Goal: Task Accomplishment & Management: Complete application form

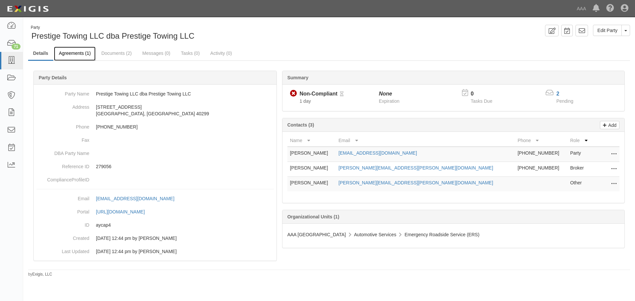
click at [78, 50] on link "Agreements (1)" at bounding box center [75, 54] width 42 height 14
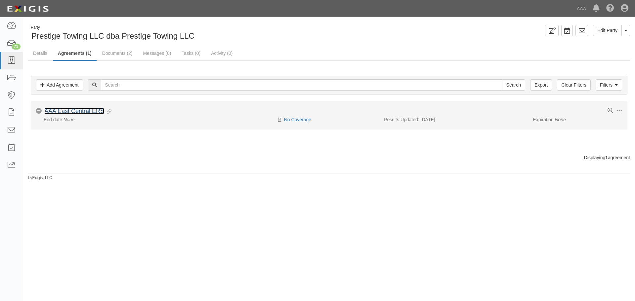
click at [72, 112] on link "AAA East Central ERS" at bounding box center [74, 111] width 60 height 7
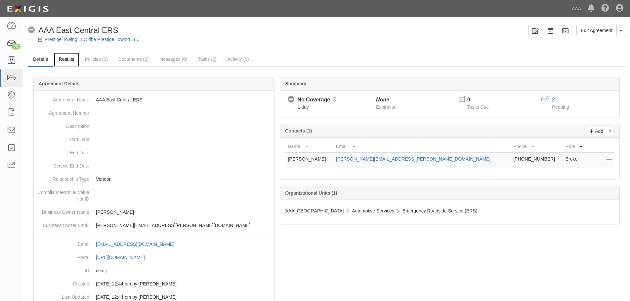
click at [74, 61] on link "Results" at bounding box center [66, 60] width 25 height 14
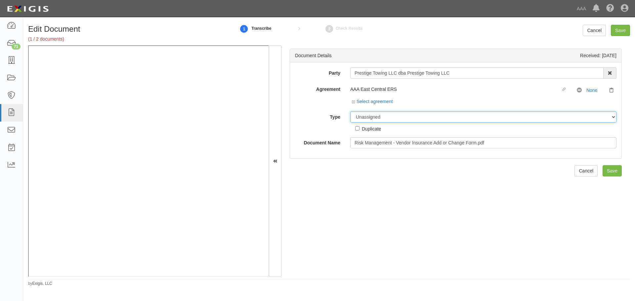
drag, startPoint x: 372, startPoint y: 113, endPoint x: 378, endPoint y: 122, distance: 10.7
click at [373, 115] on select "Unassigned Binder Cancellation Notice Certificate Contract Endorsement Insuranc…" at bounding box center [483, 117] width 266 height 11
select select "OtherDetail"
click at [350, 112] on select "Unassigned Binder Cancellation Notice Certificate Contract Endorsement Insuranc…" at bounding box center [483, 117] width 266 height 11
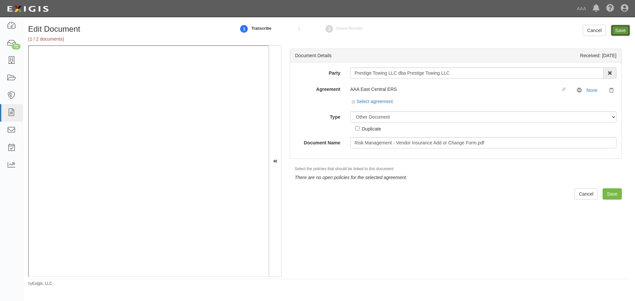
click at [617, 27] on input "Save" at bounding box center [620, 30] width 19 height 11
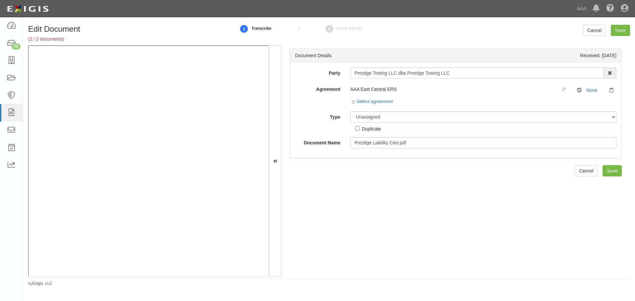
click at [391, 126] on div "Unassigned Binder Cancellation Notice Certificate Contract Endorsement Insuranc…" at bounding box center [483, 122] width 276 height 21
click at [395, 119] on select "Unassigned Binder Cancellation Notice Certificate Contract Endorsement Insuranc…" at bounding box center [483, 117] width 266 height 11
click at [350, 112] on select "Unassigned Binder Cancellation Notice Certificate Contract Endorsement Insuranc…" at bounding box center [483, 117] width 266 height 11
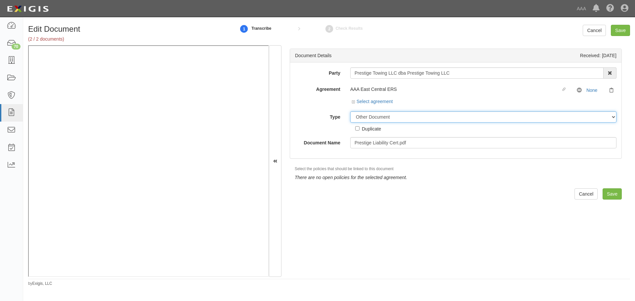
drag, startPoint x: 373, startPoint y: 117, endPoint x: 373, endPoint y: 122, distance: 4.6
click at [373, 118] on select "Unassigned Binder Cancellation Notice Certificate Contract Endorsement Insuranc…" at bounding box center [483, 117] width 266 height 11
select select "CertificateDetail"
click at [350, 112] on select "Unassigned Binder Cancellation Notice Certificate Contract Endorsement Insuranc…" at bounding box center [483, 117] width 266 height 11
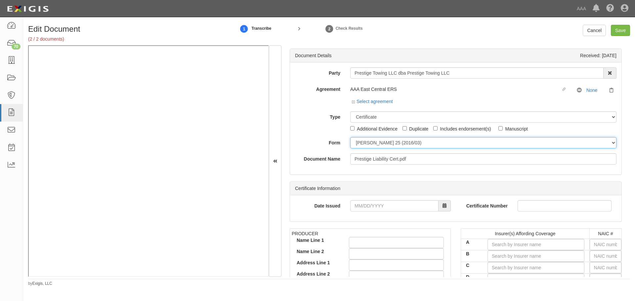
click at [374, 144] on select "ACORD 25 (2016/03) ACORD 101 ACORD 855 NY (2014/05) General" at bounding box center [483, 142] width 266 height 11
select select "GeneralFormDetail"
click at [350, 137] on select "ACORD 25 (2016/03) ACORD 101 ACORD 855 NY (2014/05) General" at bounding box center [483, 142] width 266 height 11
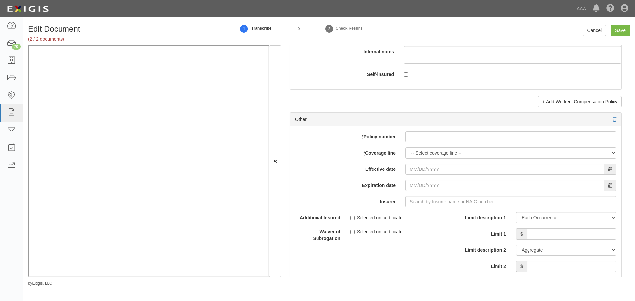
scroll to position [1820, 0]
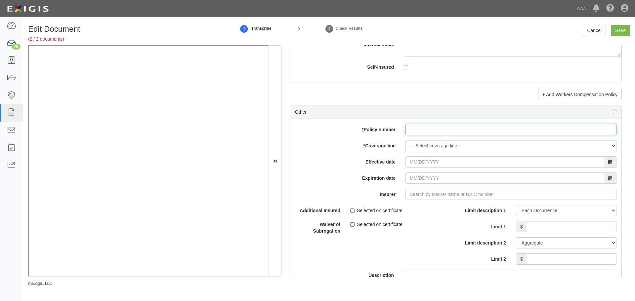
click at [437, 137] on div "add update renew This new policy will be added This new policy will update exis…" at bounding box center [456, 227] width 332 height 217
paste input "861982998"
type input "861982998"
click at [416, 146] on select "-- Select coverage line -- Asbestos Abatement Auto Physical Damage Boiler & Mac…" at bounding box center [511, 145] width 211 height 11
select select "70"
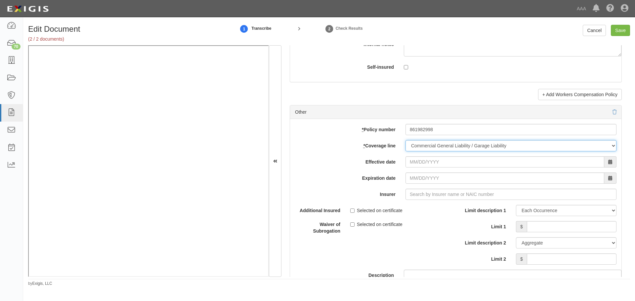
click at [406, 140] on select "-- Select coverage line -- Asbestos Abatement Auto Physical Damage Boiler & Mac…" at bounding box center [511, 145] width 211 height 11
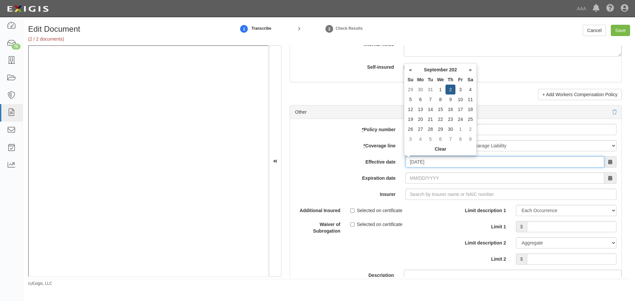
type input "09/02/2025"
type input "09/02/2026"
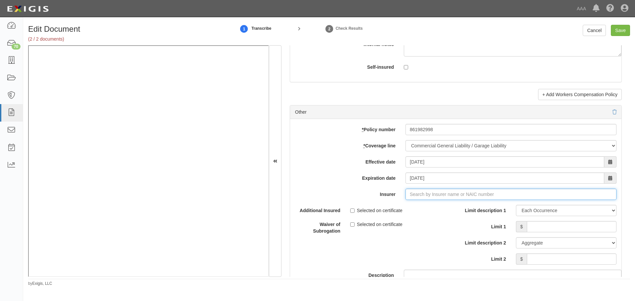
type input "180 Seguros S.A. (0) NR Rating"
type input "1"
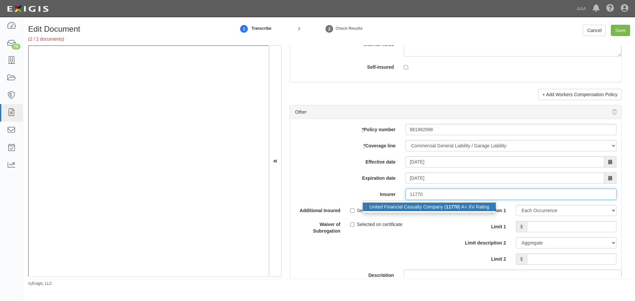
click at [475, 208] on div "United Financial Casualty Company ( 11770 ) A+ XV Rating" at bounding box center [429, 207] width 133 height 9
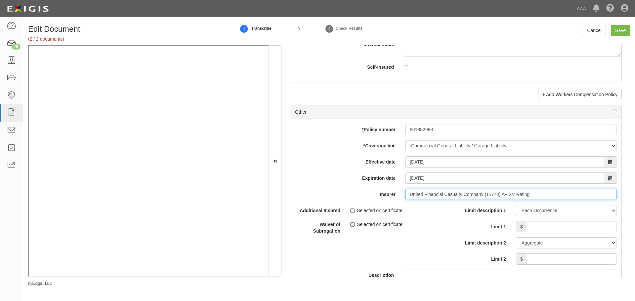
type input "United Financial Casualty Company (11770) A+ XV Rating"
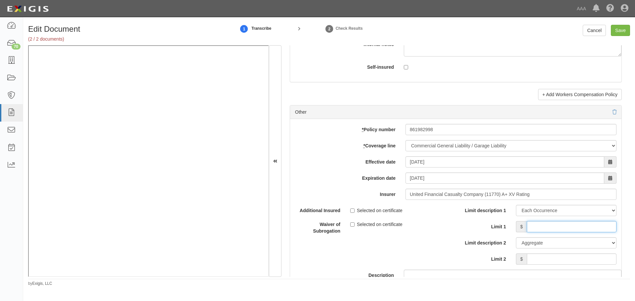
click at [527, 222] on input "Limit 1" at bounding box center [572, 226] width 90 height 11
type input "1,000,000"
click at [547, 260] on input "Limit 2" at bounding box center [572, 259] width 90 height 11
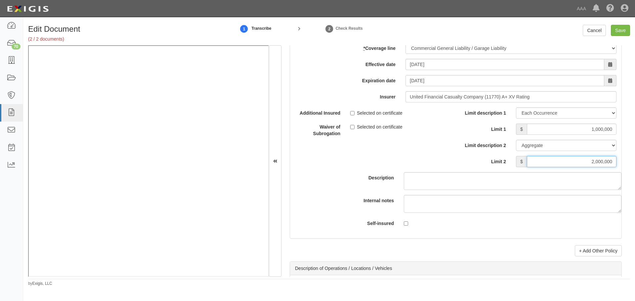
scroll to position [1985, 0]
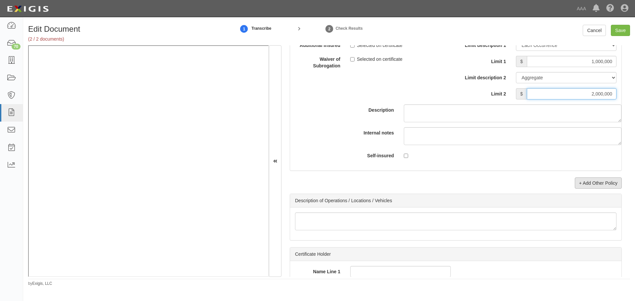
type input "2,000,000"
click at [608, 187] on link "+ Add Other Policy" at bounding box center [598, 183] width 47 height 11
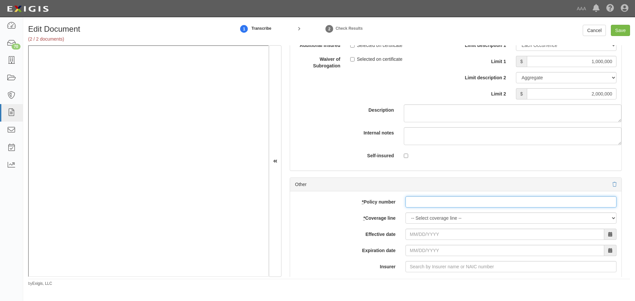
click at [432, 202] on input "* Policy number" at bounding box center [511, 202] width 211 height 11
paste input "861982998"
type input "861982998"
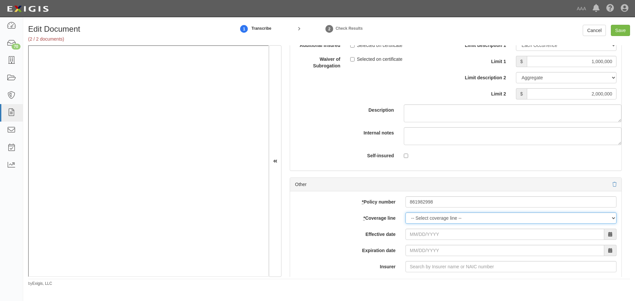
click at [419, 223] on select "-- Select coverage line -- Asbestos Abatement Auto Physical Damage Boiler & Mac…" at bounding box center [511, 218] width 211 height 11
select select "56"
click at [406, 213] on select "-- Select coverage line -- Asbestos Abatement Auto Physical Damage Boiler & Mac…" at bounding box center [511, 218] width 211 height 11
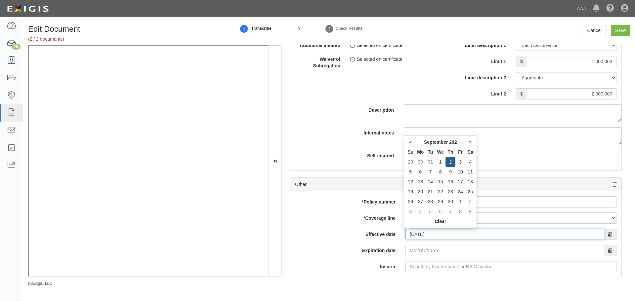
type input "09/02/2025"
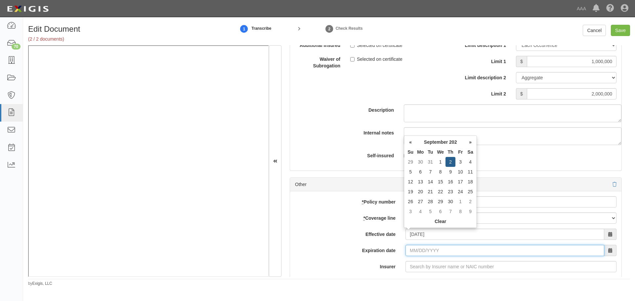
type input "09/02/2026"
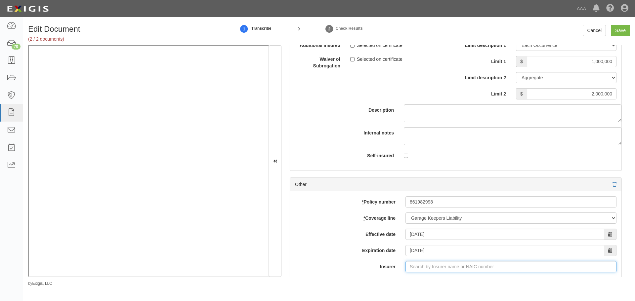
type input "180 Seguros S.A. (0) NR Rating"
type input "1"
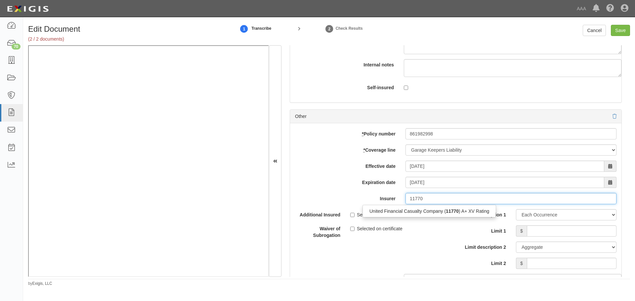
scroll to position [2096, 0]
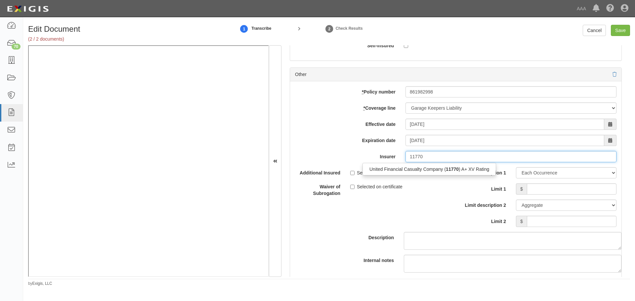
type input "11770"
click at [460, 176] on label "Limit description 1" at bounding box center [483, 171] width 55 height 9
click at [516, 176] on select "Limit Each Occurrence Each Claim Aggregate Deductible Self-Insured Retention Pe…" at bounding box center [566, 172] width 101 height 11
click at [459, 154] on input "Insurer" at bounding box center [511, 156] width 211 height 11
drag, startPoint x: 461, startPoint y: 168, endPoint x: 516, endPoint y: 185, distance: 57.5
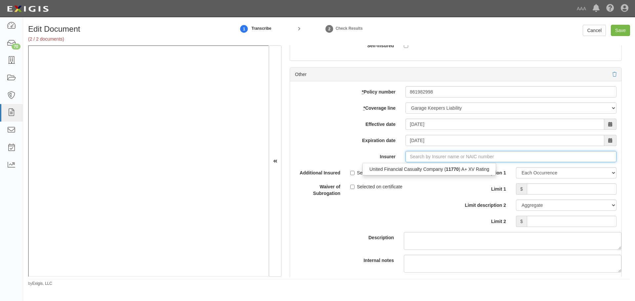
click at [461, 168] on div "United Financial Casualty Company ( 11770 ) A+ XV Rating" at bounding box center [429, 169] width 133 height 9
type input "United Financial Casualty Company (11770) A+ XV Rating"
click at [520, 185] on span "$" at bounding box center [521, 189] width 11 height 11
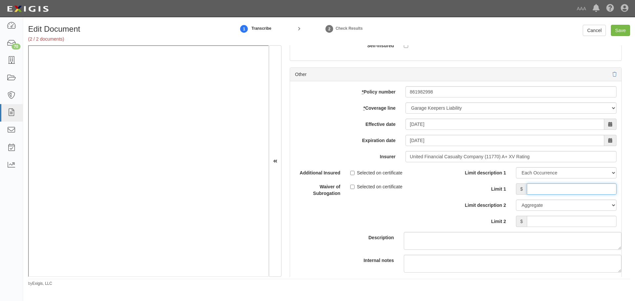
click at [532, 187] on input "Limit 1" at bounding box center [572, 189] width 90 height 11
type input "100,000"
click at [541, 219] on input "Limit 2" at bounding box center [572, 221] width 90 height 11
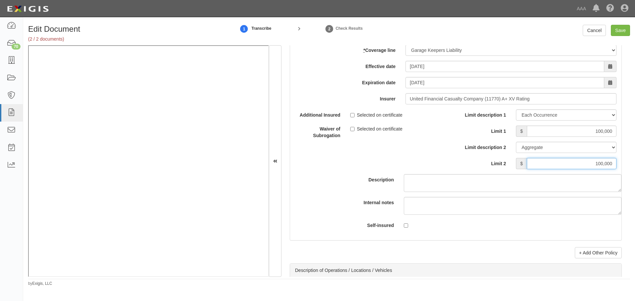
scroll to position [2261, 0]
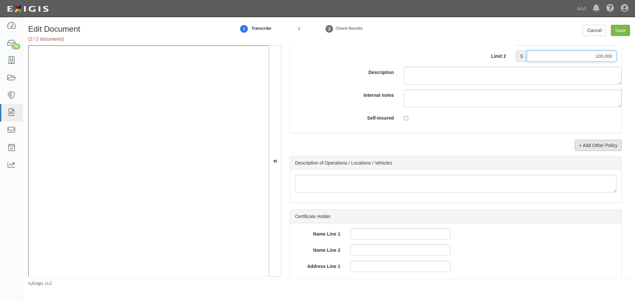
type input "100,000"
click at [589, 150] on link "+ Add Other Policy" at bounding box center [598, 145] width 47 height 11
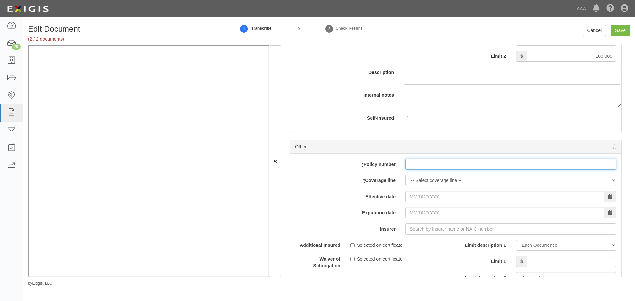
click at [498, 162] on input "* Policy number" at bounding box center [511, 164] width 211 height 11
paste input "861982998"
type input "861982998"
click at [437, 178] on select "-- Select coverage line -- Asbestos Abatement Auto Physical Damage Boiler & Mac…" at bounding box center [511, 180] width 211 height 11
click at [406, 175] on select "-- Select coverage line -- Asbestos Abatement Auto Physical Damage Boiler & Mac…" at bounding box center [511, 180] width 211 height 11
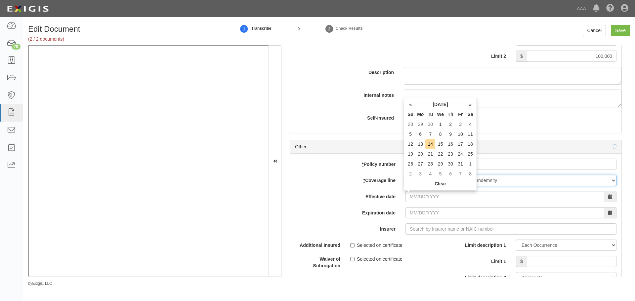
drag, startPoint x: 526, startPoint y: 176, endPoint x: 532, endPoint y: 175, distance: 5.3
click at [528, 175] on select "-- Select coverage line -- Asbestos Abatement Auto Physical Damage Boiler & Mac…" at bounding box center [511, 180] width 211 height 11
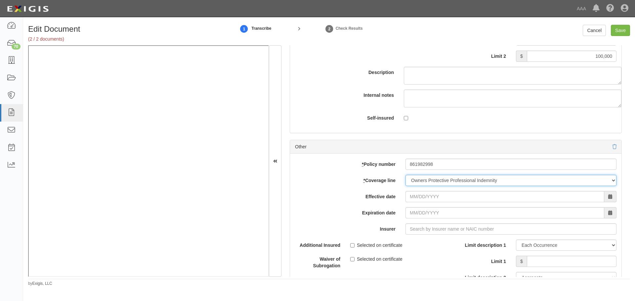
select select "71"
click at [406, 175] on select "-- Select coverage line -- Asbestos Abatement Auto Physical Damage Boiler & Mac…" at bounding box center [511, 180] width 211 height 11
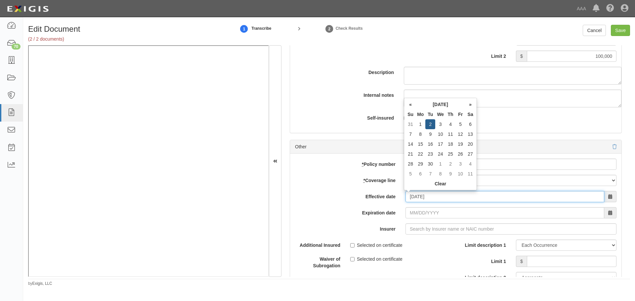
type input "09/02/2025"
type input "09/02/2026"
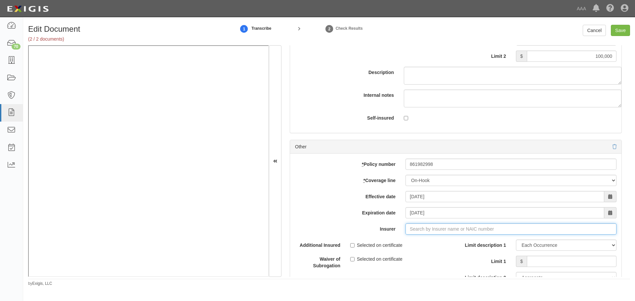
type input "180 Seguros S.A. (0) NR Rating"
type input "1"
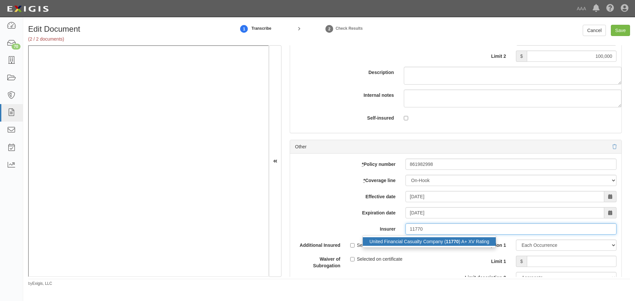
click at [460, 242] on div "United Financial Casualty Company ( 11770 ) A+ XV Rating" at bounding box center [429, 242] width 133 height 9
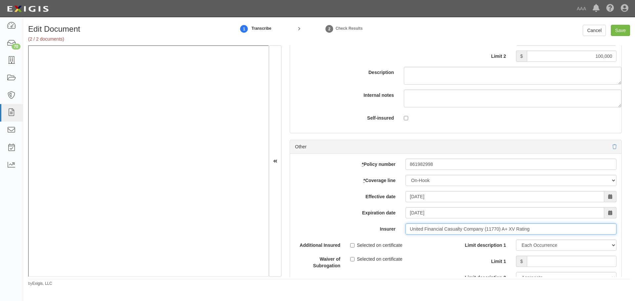
type input "United Financial Casualty Company (11770) A+ XV Rating"
click at [536, 258] on input "Limit 1" at bounding box center [572, 261] width 90 height 11
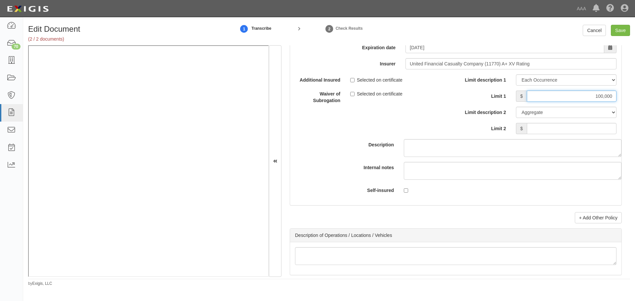
type input "100,000"
click at [597, 127] on input "Limit 2" at bounding box center [572, 128] width 90 height 11
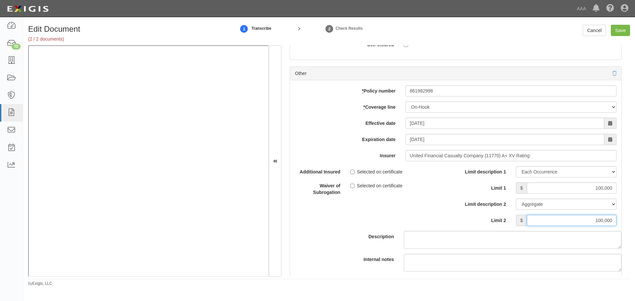
scroll to position [2316, 0]
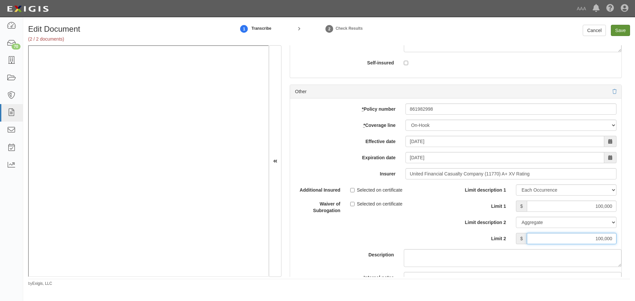
type input "100,000"
click at [628, 28] on input "Save" at bounding box center [620, 30] width 19 height 11
type input "1000000"
type input "2000000"
type input "100000"
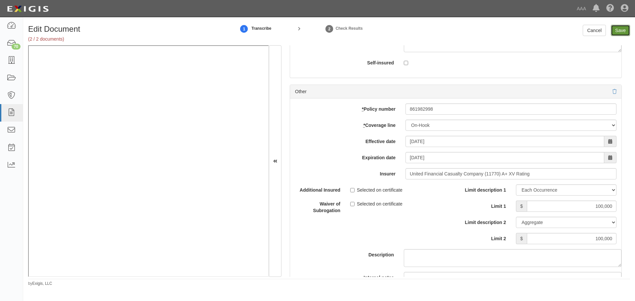
type input "100000"
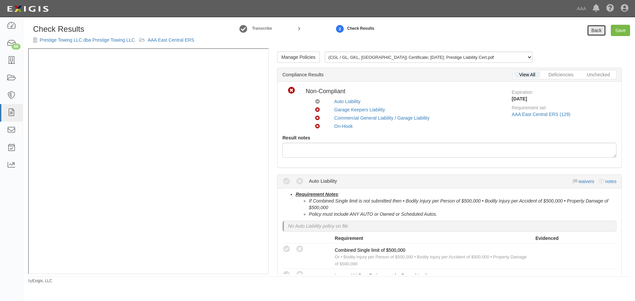
click at [598, 26] on link "Back" at bounding box center [596, 30] width 19 height 11
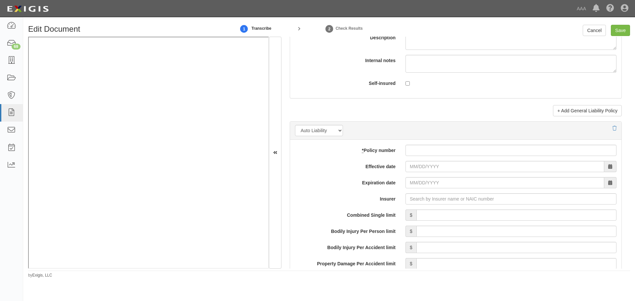
scroll to position [883, 0]
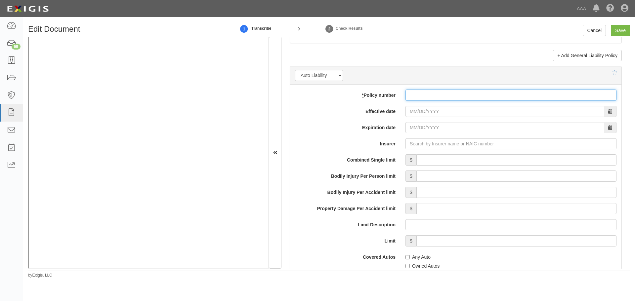
drag, startPoint x: 427, startPoint y: 90, endPoint x: 423, endPoint y: 99, distance: 9.8
click at [426, 95] on input "* Policy number" at bounding box center [511, 95] width 211 height 11
paste input "861982998"
type input "861982998"
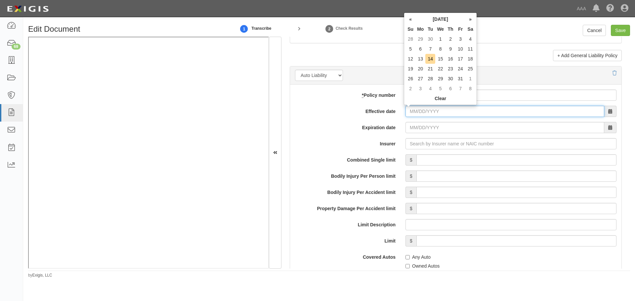
click at [416, 114] on input "Effective date" at bounding box center [505, 111] width 199 height 11
type input "09/02/2025"
type input "09/02/2026"
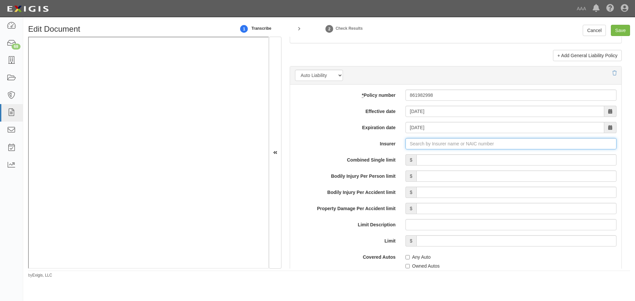
type input "180 Seguros S.A. (0) NR Rating"
type input "1"
click at [423, 155] on div "United Financial Casualty Company ( 11770 ) A+ XV Rating" at bounding box center [429, 156] width 133 height 9
type input "United Financial Casualty Company (11770) A+ XV Rating"
click at [441, 162] on input "Combined Single limit" at bounding box center [517, 160] width 200 height 11
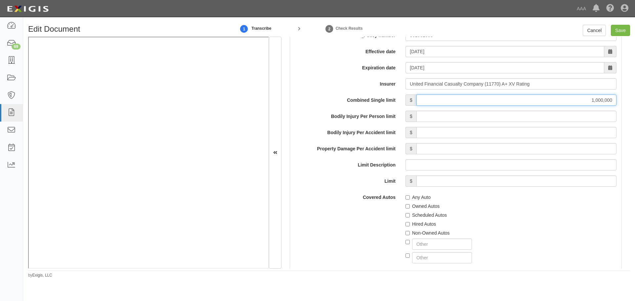
scroll to position [993, 0]
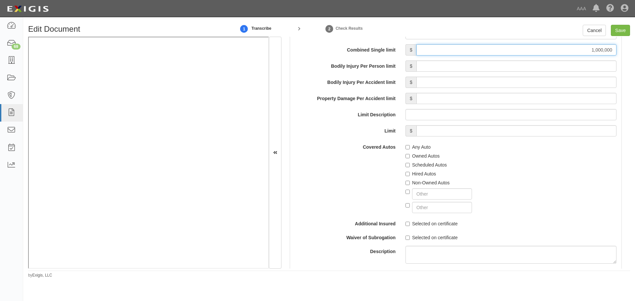
type input "1,000,000"
click at [413, 146] on label "Any Auto" at bounding box center [418, 147] width 25 height 7
click at [410, 146] on input "Any Auto" at bounding box center [408, 147] width 4 height 4
checkbox input "true"
click at [415, 163] on label "Scheduled Autos" at bounding box center [426, 165] width 41 height 7
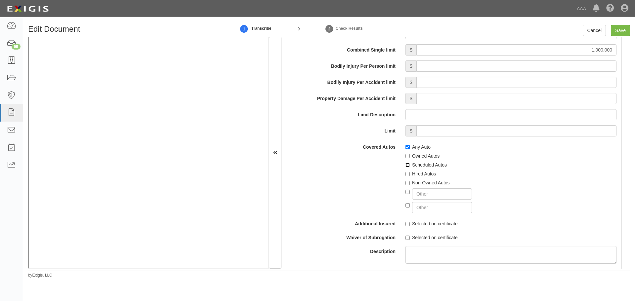
click at [410, 163] on input "Scheduled Autos" at bounding box center [408, 165] width 4 height 4
checkbox input "true"
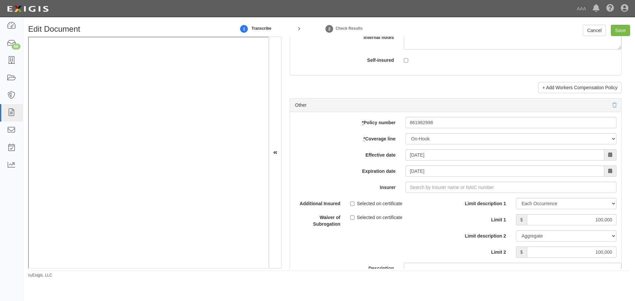
scroll to position [1820, 0]
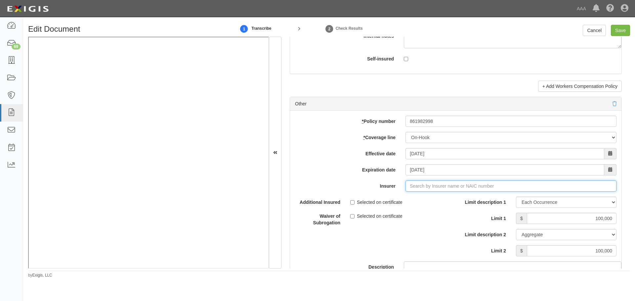
click at [474, 186] on input "Insurer" at bounding box center [511, 186] width 211 height 11
type input "180 Seguros S.A. (0) NR Rating"
type input "1"
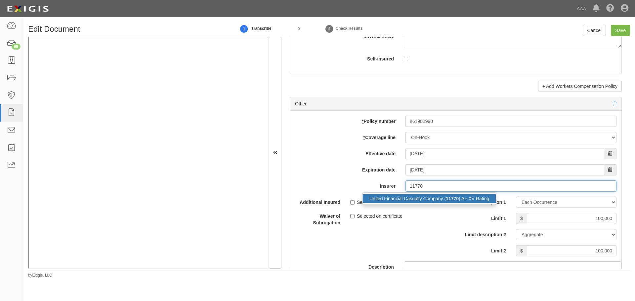
click at [461, 200] on div "United Financial Casualty Company ( 11770 ) A+ XV Rating" at bounding box center [429, 199] width 133 height 9
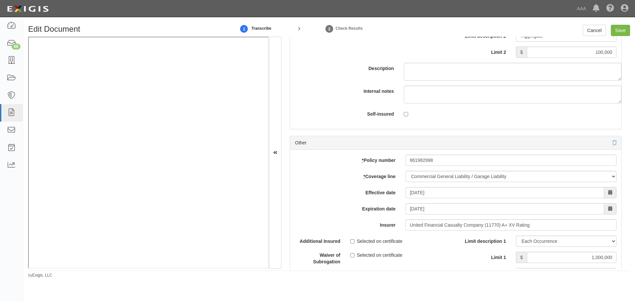
scroll to position [2316, 0]
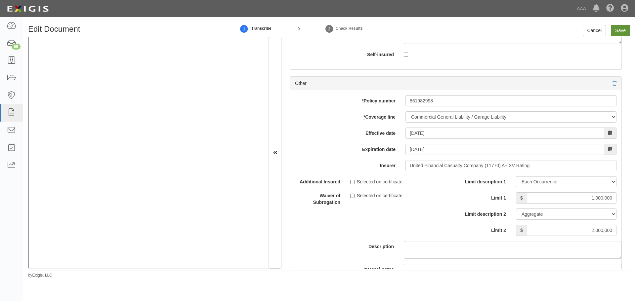
type input "United Financial Casualty Company (11770) A+ XV Rating"
click at [619, 32] on input "Save" at bounding box center [620, 30] width 19 height 11
type input "1000000"
type input "100000"
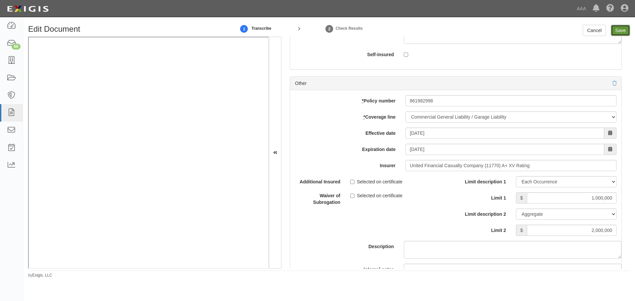
type input "100000"
type input "1000000"
type input "2000000"
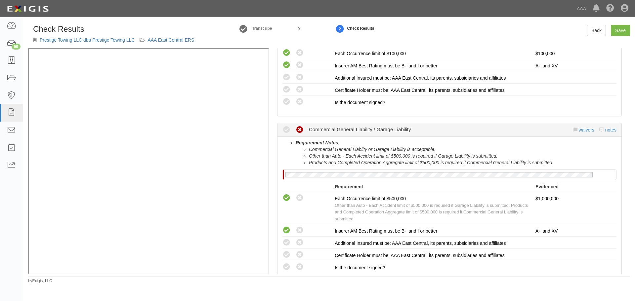
scroll to position [568, 0]
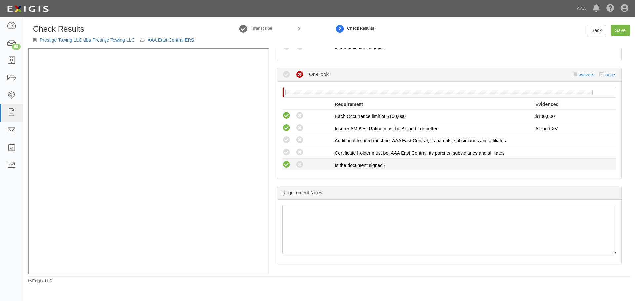
click at [287, 165] on icon at bounding box center [287, 165] width 8 height 8
radio input "true"
click at [288, 155] on icon at bounding box center [287, 153] width 8 height 8
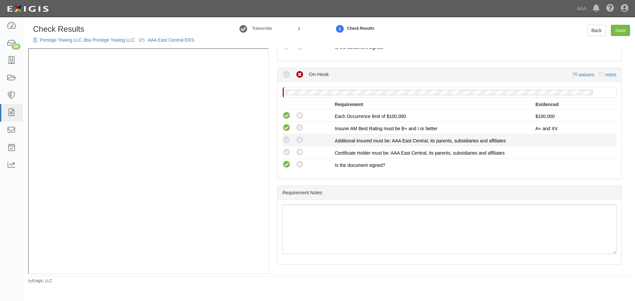
radio input "true"
click at [287, 145] on li "Compliant Waived: Non-Compliant Additional Insured must be: AAA East Central, i…" at bounding box center [450, 140] width 334 height 12
click at [290, 142] on icon at bounding box center [287, 140] width 8 height 8
radio input "true"
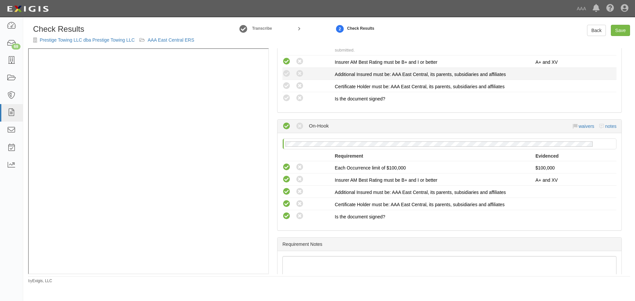
scroll to position [402, 0]
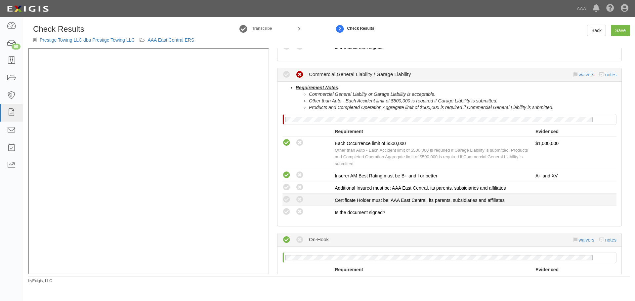
drag, startPoint x: 288, startPoint y: 211, endPoint x: 286, endPoint y: 205, distance: 6.2
click at [287, 210] on icon at bounding box center [287, 212] width 8 height 8
radio input "true"
click at [285, 202] on icon at bounding box center [287, 200] width 8 height 8
radio input "true"
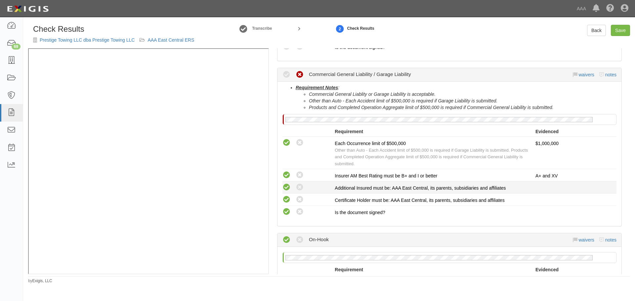
click at [286, 187] on icon at bounding box center [287, 188] width 8 height 8
radio input "true"
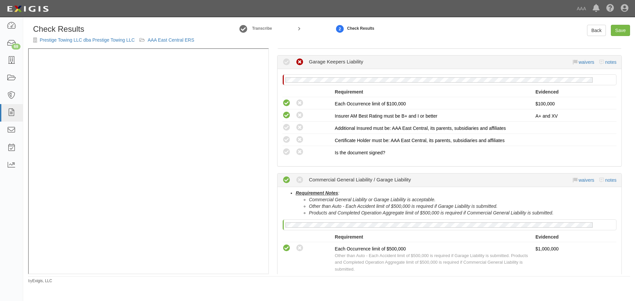
scroll to position [292, 0]
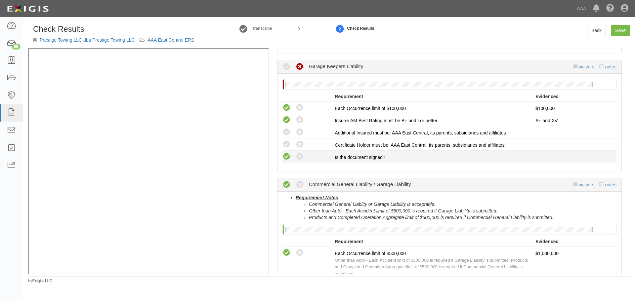
drag, startPoint x: 283, startPoint y: 159, endPoint x: 287, endPoint y: 153, distance: 7.8
click at [286, 155] on icon at bounding box center [287, 157] width 8 height 8
radio input "true"
click at [289, 141] on icon at bounding box center [287, 145] width 8 height 8
radio input "true"
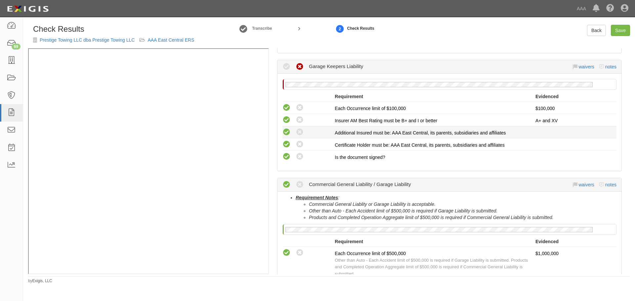
click at [290, 131] on icon at bounding box center [287, 132] width 8 height 8
radio input "true"
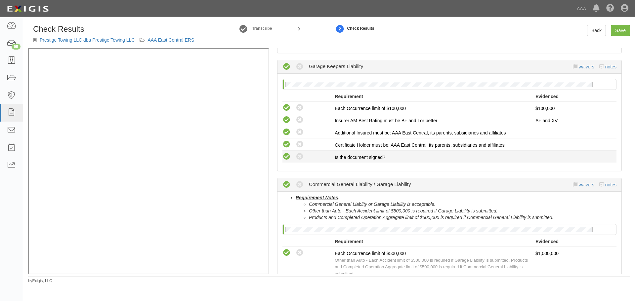
scroll to position [127, 0]
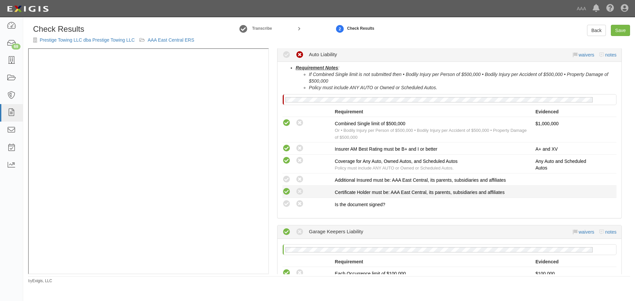
drag, startPoint x: 288, startPoint y: 202, endPoint x: 286, endPoint y: 194, distance: 8.1
click at [287, 199] on li "Compliant Waived: Non-Compliant Is the document signed?" at bounding box center [450, 204] width 334 height 12
drag, startPoint x: 285, startPoint y: 190, endPoint x: 285, endPoint y: 186, distance: 4.0
click at [285, 190] on icon at bounding box center [287, 192] width 8 height 8
radio input "true"
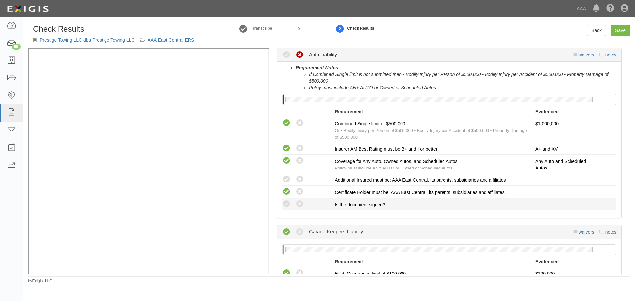
drag, startPoint x: 286, startPoint y: 179, endPoint x: 289, endPoint y: 198, distance: 19.4
click at [286, 179] on icon at bounding box center [287, 180] width 8 height 8
radio input "true"
click at [288, 205] on icon at bounding box center [287, 204] width 8 height 8
radio input "true"
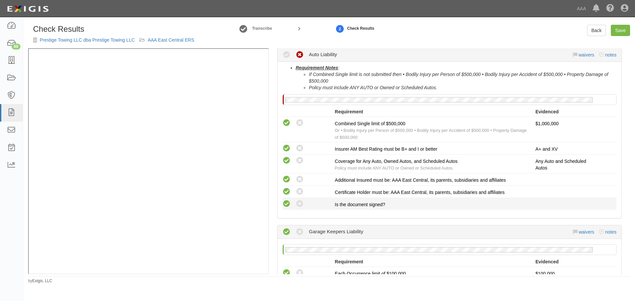
radio input "true"
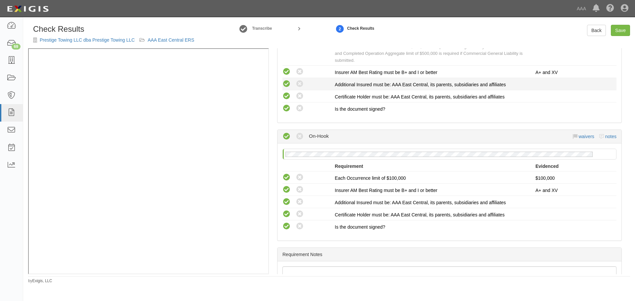
scroll to position [513, 0]
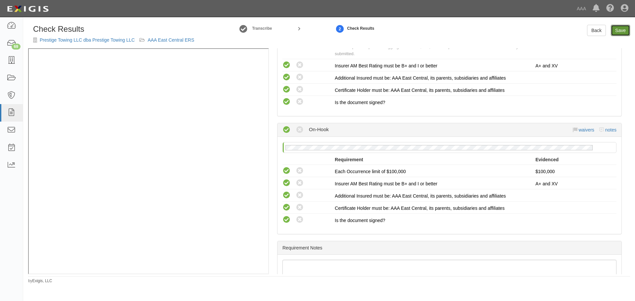
drag, startPoint x: 622, startPoint y: 29, endPoint x: 620, endPoint y: 32, distance: 3.6
click at [622, 29] on link "Save" at bounding box center [620, 30] width 19 height 11
radio input "true"
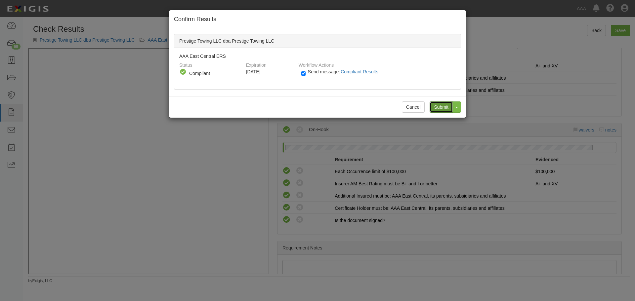
click at [448, 107] on input "Submit" at bounding box center [441, 107] width 23 height 11
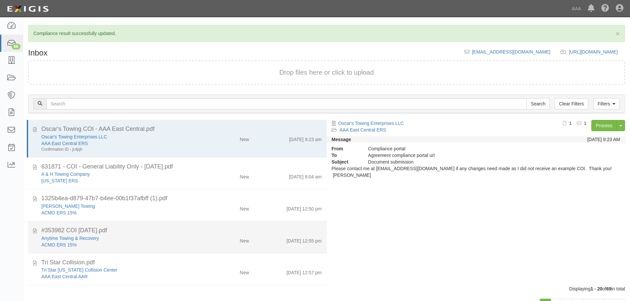
click at [244, 224] on li "#353982 COI [DATE].pdf Anytime Towing & Recovery ACMO ERS 15% New [DATE] 12:55 …" at bounding box center [177, 238] width 299 height 32
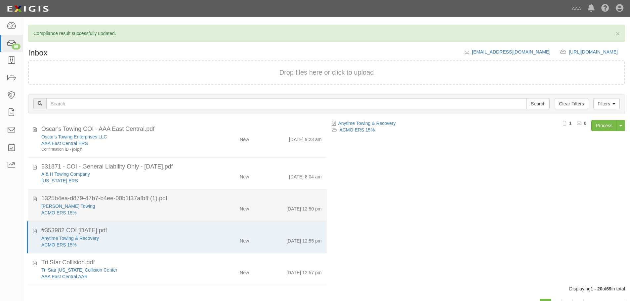
click at [229, 199] on div "1325b4ea-d879-47b7-b4ee-00b1f37afbff (1).pdf" at bounding box center [181, 199] width 281 height 9
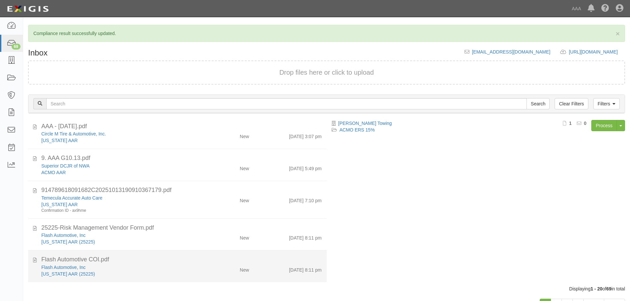
scroll to position [27, 0]
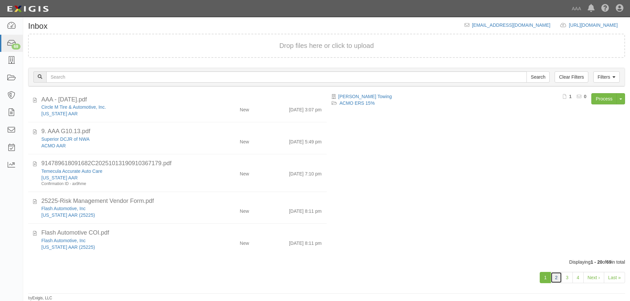
click at [559, 274] on link "2" at bounding box center [556, 277] width 11 height 11
click at [567, 278] on link "3" at bounding box center [567, 277] width 11 height 11
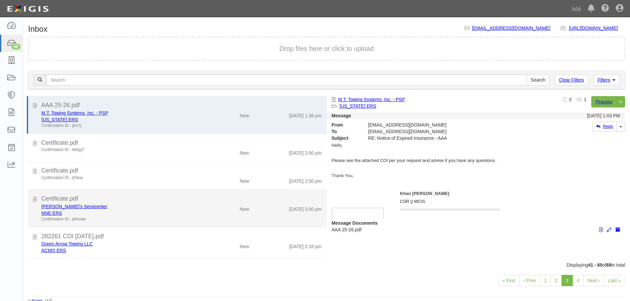
scroll to position [276, 0]
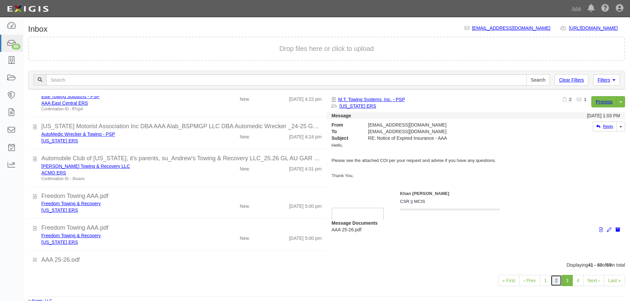
click at [551, 284] on link "2" at bounding box center [556, 280] width 11 height 11
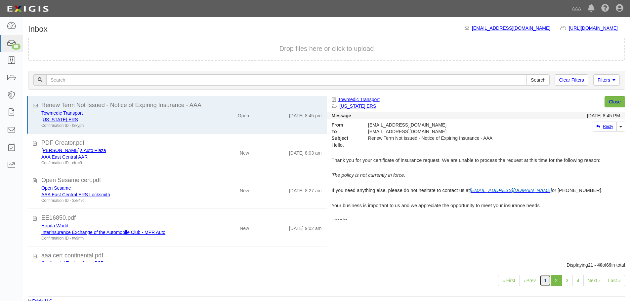
click at [548, 280] on link "1" at bounding box center [545, 280] width 11 height 11
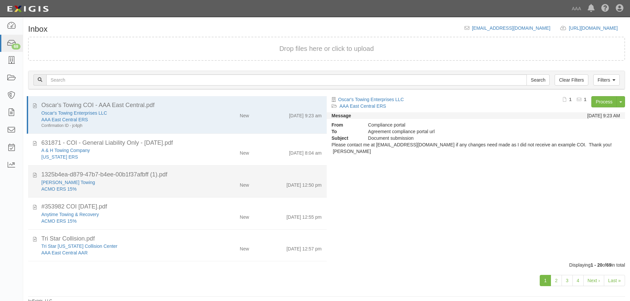
click at [90, 182] on div "[PERSON_NAME] Towing" at bounding box center [120, 182] width 159 height 7
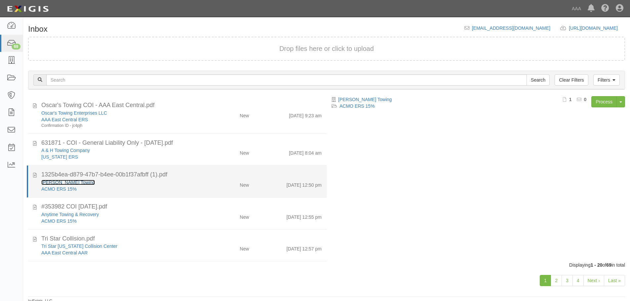
click at [68, 184] on link "[PERSON_NAME] Towing" at bounding box center [68, 182] width 54 height 5
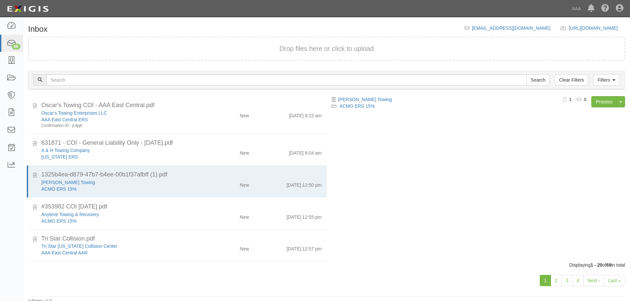
drag, startPoint x: 265, startPoint y: 185, endPoint x: 405, endPoint y: 170, distance: 140.1
click at [266, 185] on div "[DATE] 12:50 pm" at bounding box center [290, 183] width 72 height 9
click at [601, 95] on div "Filters Clear Filters Search Filters Document Status New Transcribed Date Recei…" at bounding box center [326, 81] width 607 height 30
click at [603, 101] on link "Process" at bounding box center [604, 101] width 25 height 11
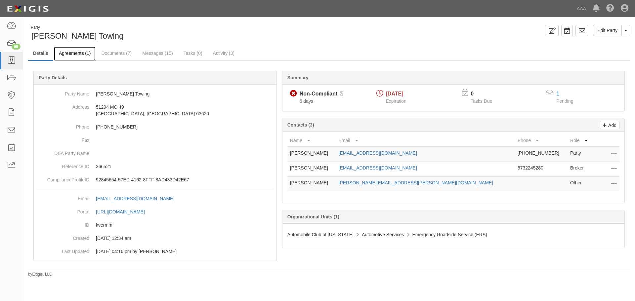
click at [76, 58] on link "Agreements (1)" at bounding box center [75, 54] width 42 height 14
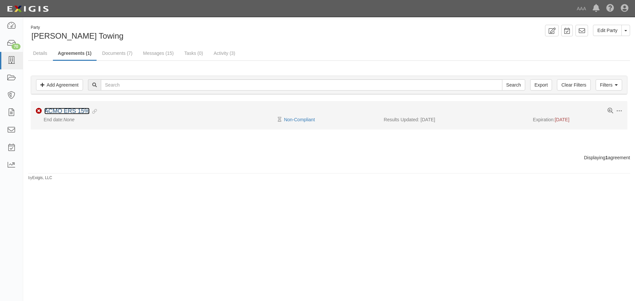
click at [81, 112] on link "ACMO ERS 15%" at bounding box center [66, 111] width 45 height 7
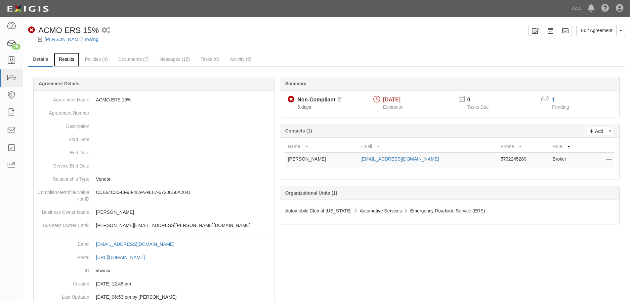
click at [72, 64] on link "Results" at bounding box center [66, 60] width 25 height 14
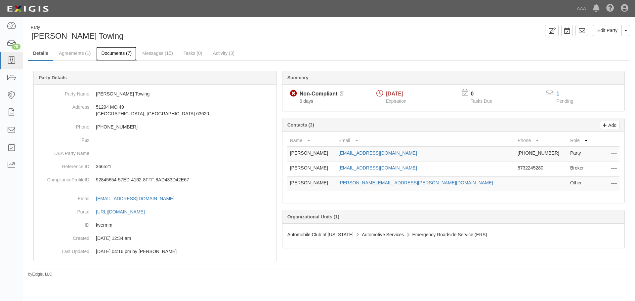
click at [129, 54] on link "Documents (7)" at bounding box center [116, 54] width 40 height 14
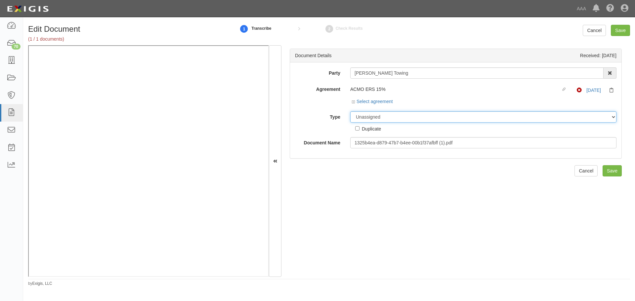
drag, startPoint x: 368, startPoint y: 115, endPoint x: 368, endPoint y: 122, distance: 7.0
click at [368, 115] on select "Unassigned Binder Cancellation Notice Certificate Contract Endorsement Insuranc…" at bounding box center [483, 117] width 266 height 11
select select "CertificateDetail"
click at [350, 112] on select "Unassigned Binder Cancellation Notice Certificate Contract Endorsement Insuranc…" at bounding box center [483, 117] width 266 height 11
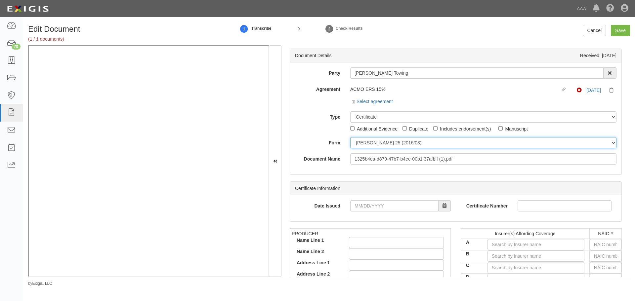
click at [358, 144] on select "ACORD 25 (2016/03) ACORD 101 ACORD 855 NY (2014/05) General" at bounding box center [483, 142] width 266 height 11
select select "GeneralFormDetail"
click at [350, 137] on select "ACORD 25 (2016/03) ACORD 101 ACORD 855 NY (2014/05) General" at bounding box center [483, 142] width 266 height 11
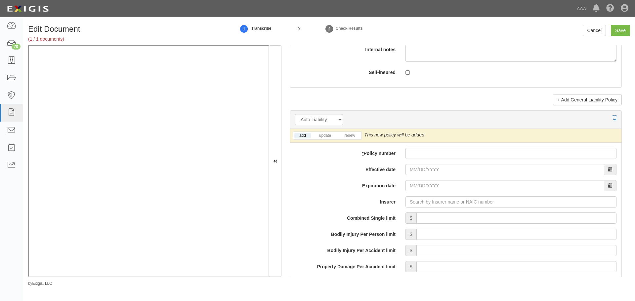
scroll to position [883, 0]
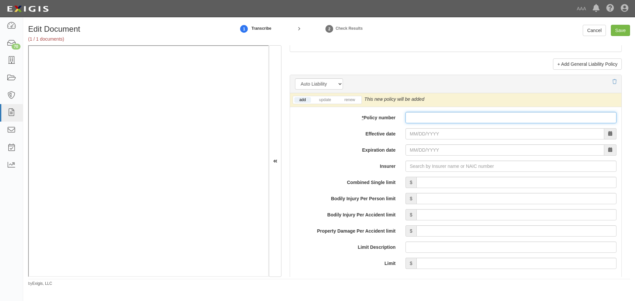
click at [446, 117] on input "* Policy number" at bounding box center [511, 117] width 211 height 11
paste input "942706739"
type input "942706739"
click at [350, 100] on link "renew" at bounding box center [350, 100] width 21 height 6
click at [415, 136] on input "Effective date" at bounding box center [505, 133] width 199 height 11
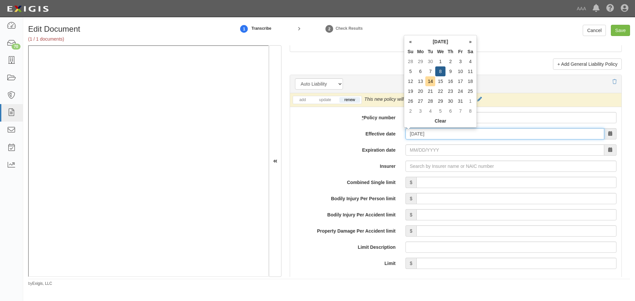
type input "[DATE]"
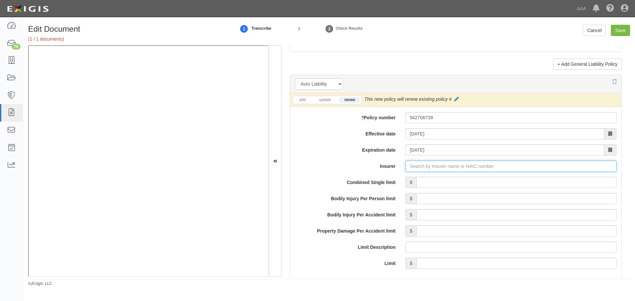
type input "21st Century Advantage Insurance Company (25232) NR Rating"
type input "2"
drag, startPoint x: 429, startPoint y: 182, endPoint x: 436, endPoint y: 180, distance: 6.9
click at [430, 182] on div "Progressive Casualty Insurance Company ( 24260 ) A+ XV Rating" at bounding box center [436, 179] width 146 height 9
type input "Progressive Casualty Insurance Company (24260) A+ XV Rating"
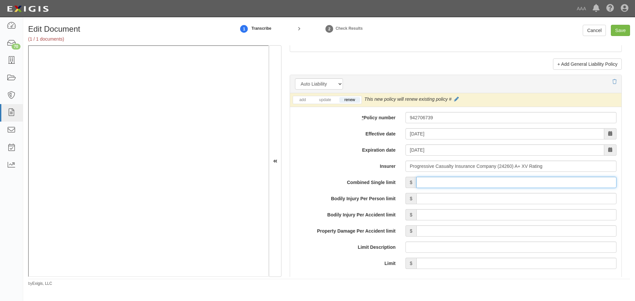
click at [437, 180] on input "Combined Single limit" at bounding box center [517, 182] width 200 height 11
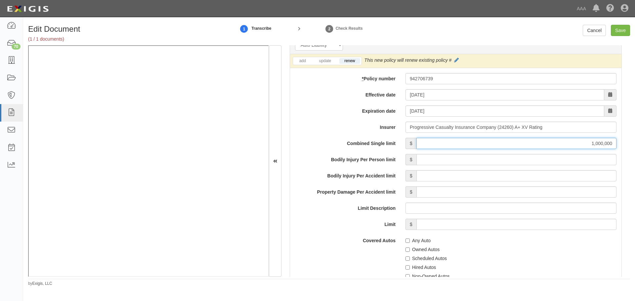
scroll to position [937, 0]
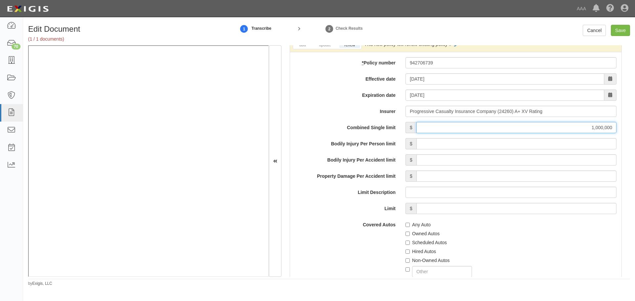
type input "1,000,000"
click at [409, 222] on label "Any Auto" at bounding box center [418, 225] width 25 height 7
click at [409, 223] on input "Any Auto" at bounding box center [408, 225] width 4 height 4
checkbox input "true"
click at [421, 241] on label "Scheduled Autos" at bounding box center [426, 243] width 41 height 7
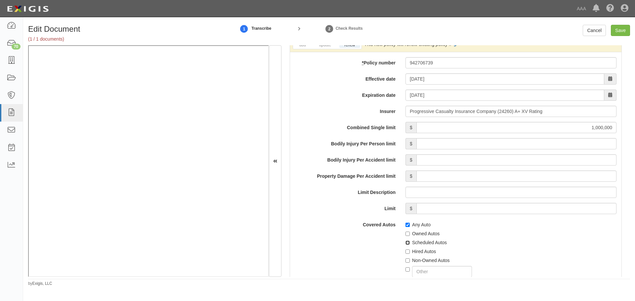
click at [410, 241] on input "Scheduled Autos" at bounding box center [408, 243] width 4 height 4
checkbox input "true"
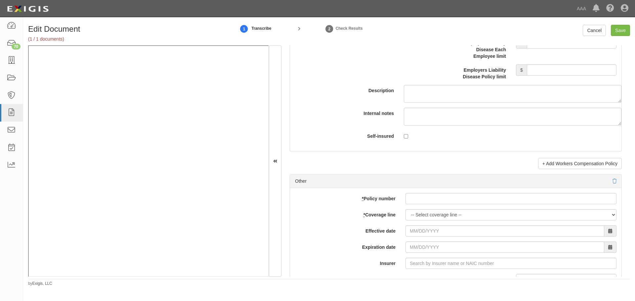
scroll to position [1875, 0]
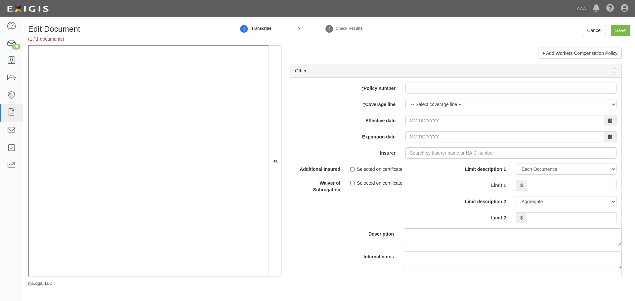
click at [440, 94] on div "add update renew This new policy will be added This new policy will update exis…" at bounding box center [456, 186] width 332 height 217
click at [438, 94] on input "* Policy number" at bounding box center [511, 88] width 211 height 11
paste input "942706739"
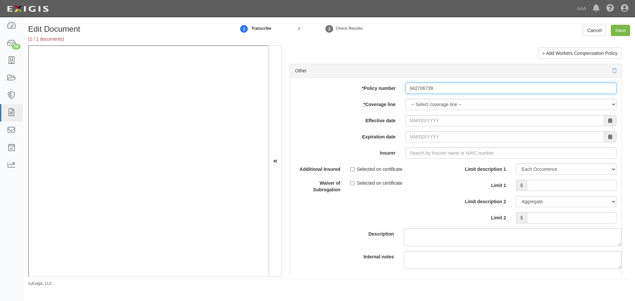
type input "942706739"
click at [426, 111] on div "add update renew This new policy will be added This new policy will update exis…" at bounding box center [456, 186] width 332 height 217
click at [429, 108] on select "-- Select coverage line -- Asbestos Abatement Auto Physical Damage Boiler & Mac…" at bounding box center [511, 104] width 211 height 11
click at [406, 110] on select "-- Select coverage line -- Asbestos Abatement Auto Physical Damage Boiler & Mac…" at bounding box center [511, 104] width 211 height 11
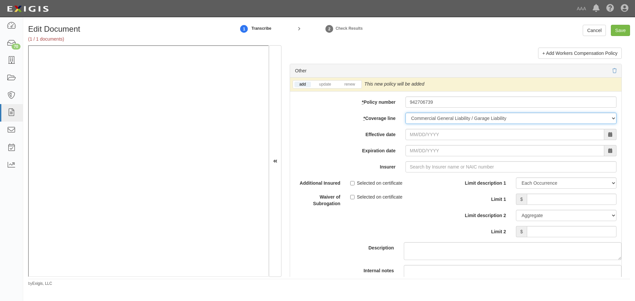
click at [468, 116] on select "-- Select coverage line -- Asbestos Abatement Auto Physical Damage Boiler & Mac…" at bounding box center [511, 118] width 211 height 11
select select "56"
click at [406, 113] on select "-- Select coverage line -- Asbestos Abatement Auto Physical Damage Boiler & Mac…" at bounding box center [511, 118] width 211 height 11
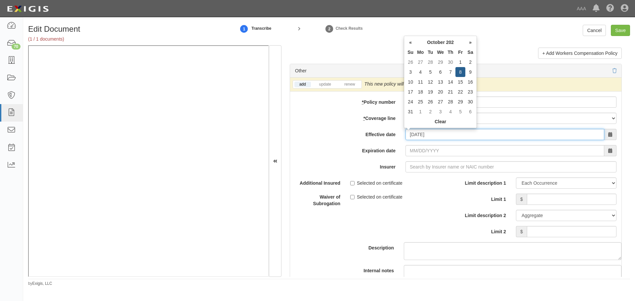
type input "10/08/2025"
type input "10/08/2026"
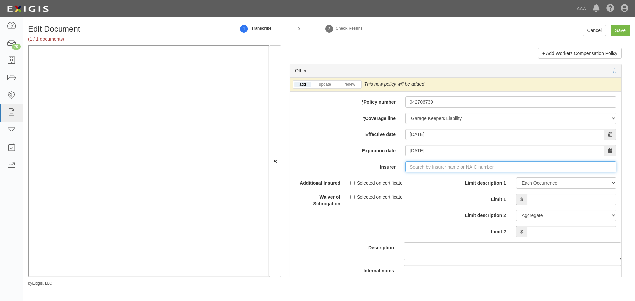
type input "21st Century Advantage Insurance Company (25232) NR Rating"
type input "2"
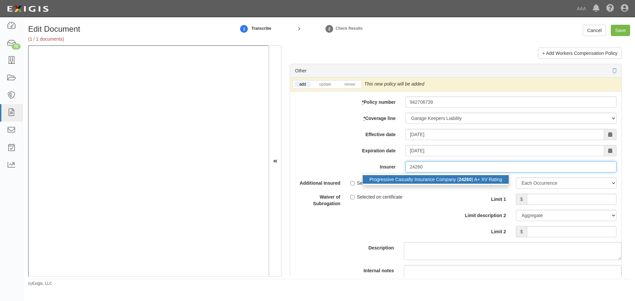
click at [441, 178] on div "Progressive Casualty Insurance Company ( 24260 ) A+ XV Rating" at bounding box center [436, 179] width 146 height 9
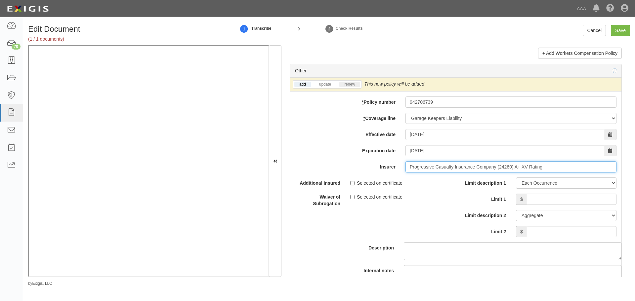
type input "Progressive Casualty Insurance Company (24260) A+ XV Rating"
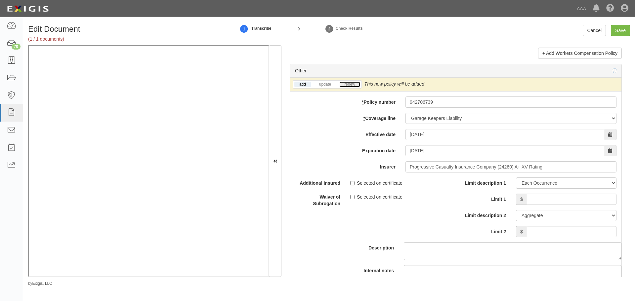
click at [352, 82] on link "renew" at bounding box center [350, 85] width 21 height 6
click at [539, 196] on input "Limit 1" at bounding box center [572, 199] width 90 height 11
type input "100,000"
click at [534, 230] on input "Limit 2" at bounding box center [572, 231] width 90 height 11
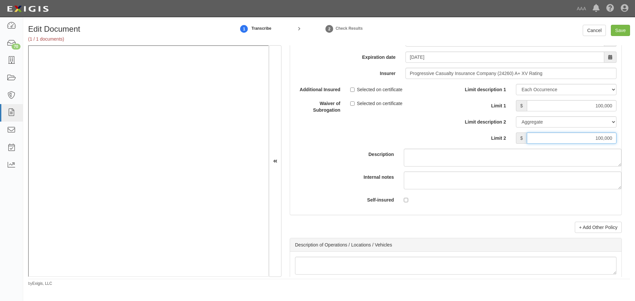
scroll to position [2041, 0]
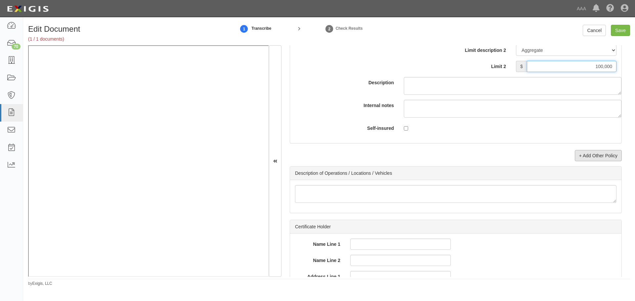
type input "100,000"
click at [588, 156] on link "+ Add Other Policy" at bounding box center [598, 155] width 47 height 11
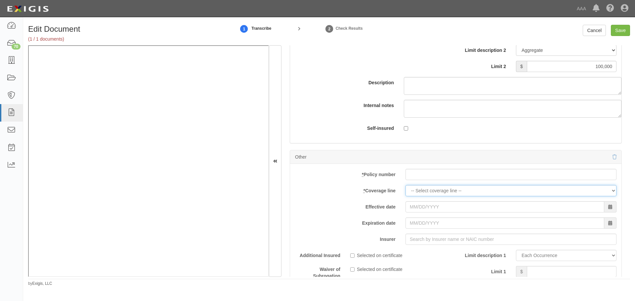
click at [445, 185] on div "add update renew This new policy will be added This new policy will update exis…" at bounding box center [456, 272] width 332 height 217
drag, startPoint x: 377, startPoint y: 174, endPoint x: 429, endPoint y: 175, distance: 51.3
click at [411, 174] on div "* Policy number" at bounding box center [456, 174] width 332 height 11
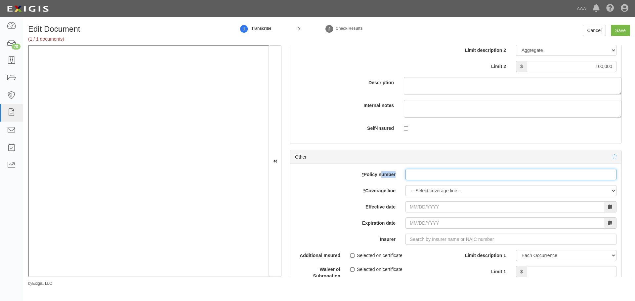
paste input "942706739"
drag, startPoint x: 462, startPoint y: 177, endPoint x: 426, endPoint y: 188, distance: 38.4
click at [462, 177] on input "942706739" at bounding box center [511, 174] width 211 height 11
type input "942706739"
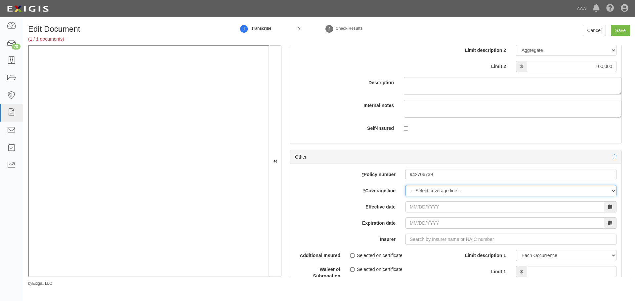
click at [424, 190] on select "-- Select coverage line -- Asbestos Abatement Auto Physical Damage Boiler & Mac…" at bounding box center [511, 190] width 211 height 11
select select "71"
click at [406, 197] on select "-- Select coverage line -- Asbestos Abatement Auto Physical Damage Boiler & Mac…" at bounding box center [511, 190] width 211 height 11
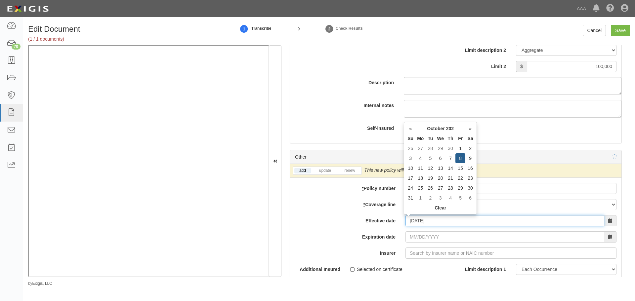
type input "10/08/2025"
type input "10/08/2026"
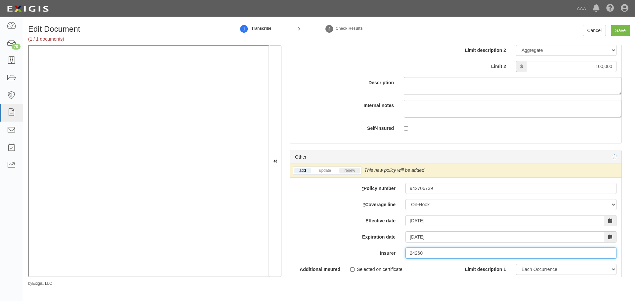
type input "24260"
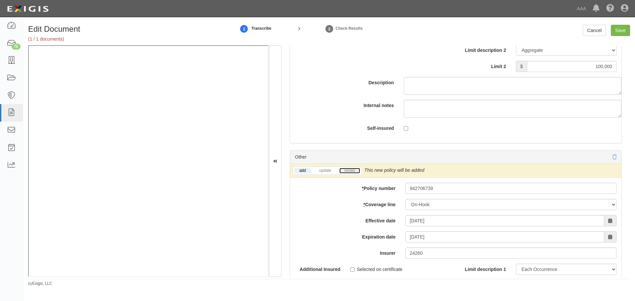
click at [348, 168] on link "renew" at bounding box center [350, 171] width 21 height 6
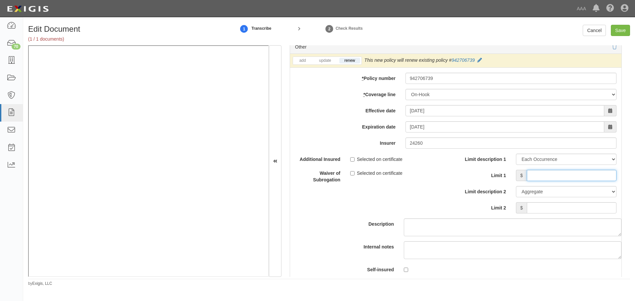
click at [552, 175] on input "Limit 1" at bounding box center [572, 175] width 90 height 11
type input "100000"
click at [556, 211] on input "Limit 2" at bounding box center [572, 208] width 90 height 11
type input "100000"
click at [617, 30] on input "Save" at bounding box center [620, 30] width 19 height 11
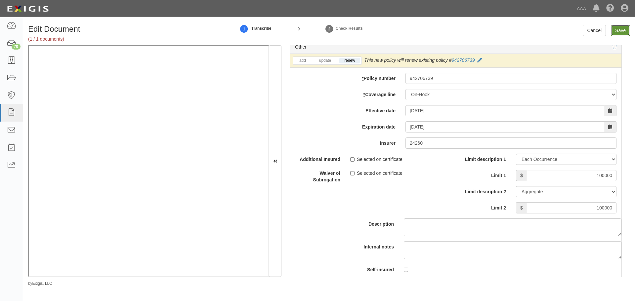
type input "1000000"
type input "100000"
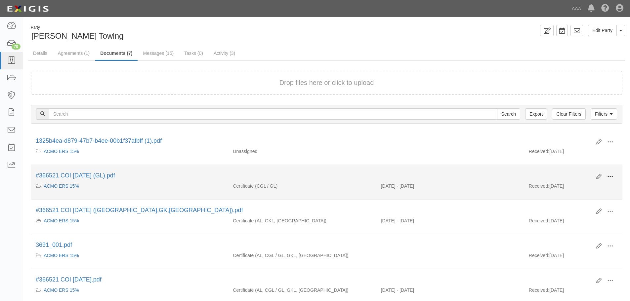
click at [608, 177] on span at bounding box center [611, 177] width 6 height 6
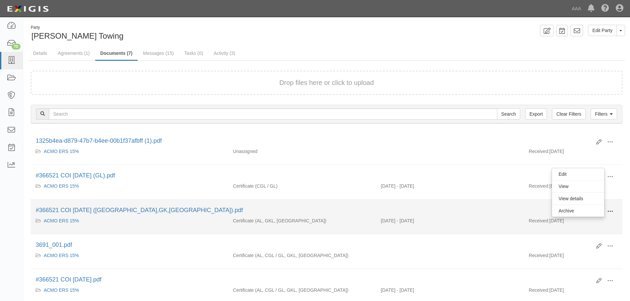
click at [611, 212] on span at bounding box center [611, 212] width 6 height 6
click at [592, 222] on link "View" at bounding box center [578, 221] width 52 height 12
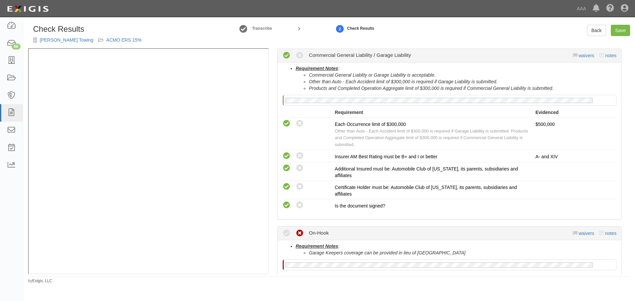
scroll to position [315, 0]
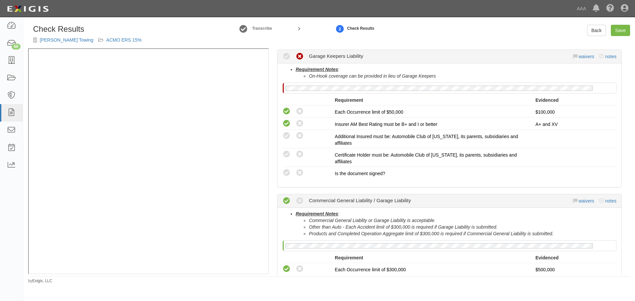
click at [595, 23] on div "Check Results [PERSON_NAME] Towing ACMO ERS 15% Transcribe 2 Check Results Back…" at bounding box center [329, 152] width 612 height 264
click at [594, 29] on link "Back" at bounding box center [596, 30] width 19 height 11
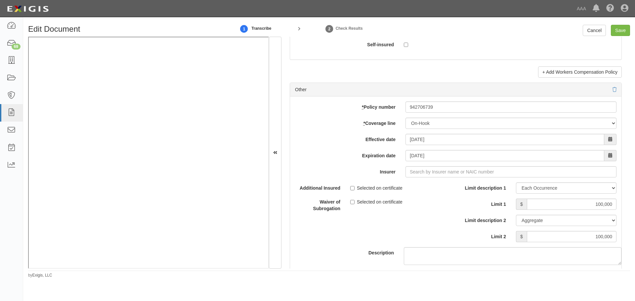
scroll to position [1820, 0]
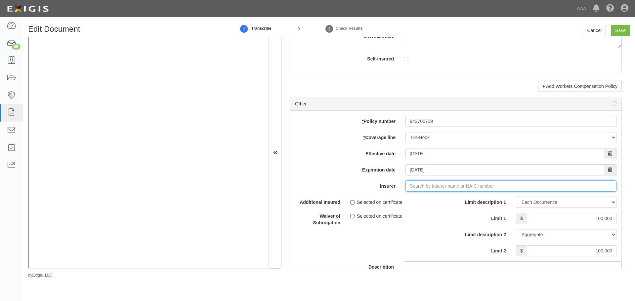
click at [416, 183] on input "Insurer" at bounding box center [511, 186] width 211 height 11
type input "21st Century Advantage Insurance Company (25232) NR Rating"
type input "2"
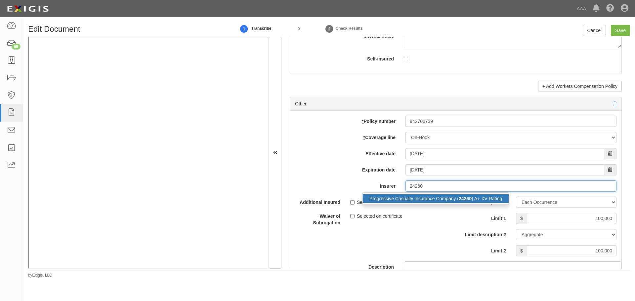
click at [448, 201] on div "Progressive Casualty Insurance Company ( 24260 ) A+ XV Rating" at bounding box center [436, 199] width 146 height 9
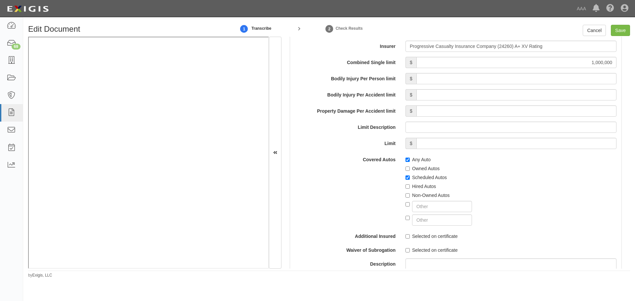
scroll to position [993, 0]
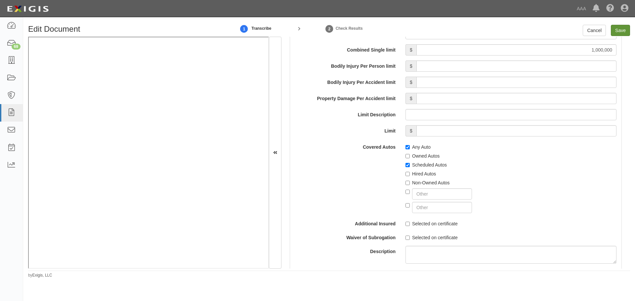
type input "Progressive Casualty Insurance Company (24260) A+ XV Rating"
click at [623, 34] on input "Save" at bounding box center [620, 30] width 19 height 11
type input "1000000"
type input "100000"
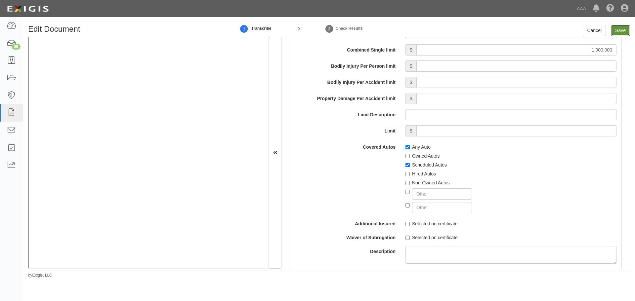
type input "100000"
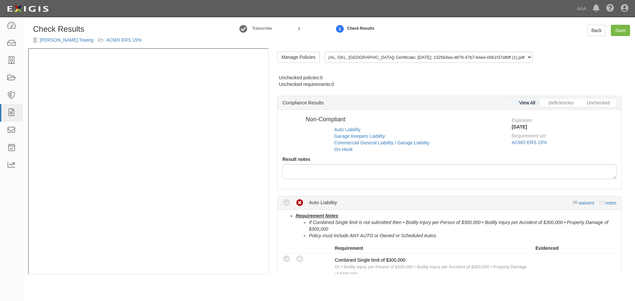
radio input "false"
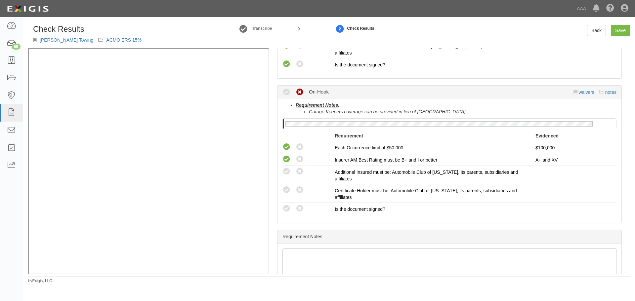
scroll to position [646, 0]
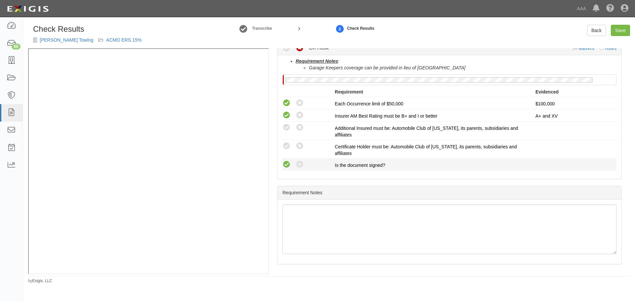
click at [283, 163] on icon at bounding box center [287, 165] width 8 height 8
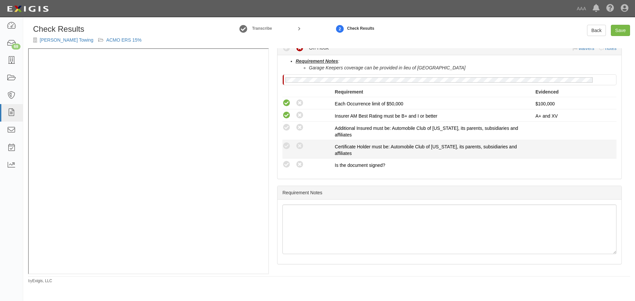
radio input "true"
click at [284, 145] on icon at bounding box center [287, 146] width 8 height 8
radio input "true"
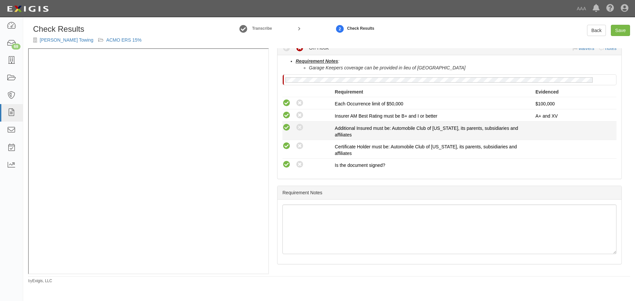
click at [284, 129] on icon at bounding box center [287, 128] width 8 height 8
radio input "true"
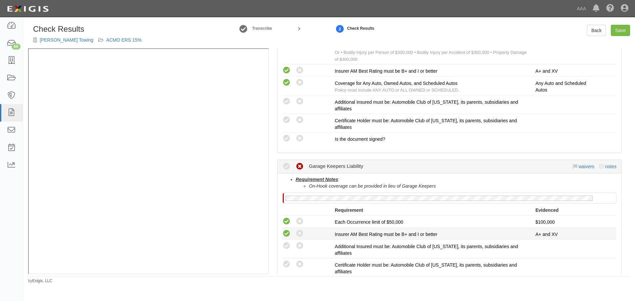
scroll to position [260, 0]
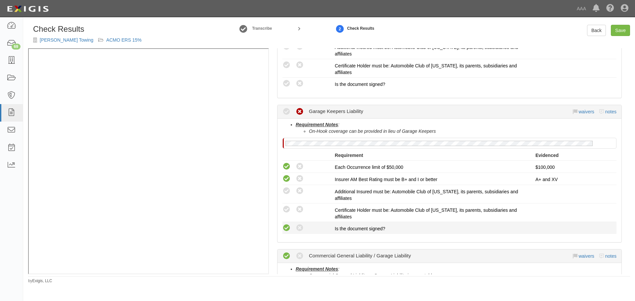
drag, startPoint x: 290, startPoint y: 232, endPoint x: 287, endPoint y: 225, distance: 8.1
click at [287, 230] on icon at bounding box center [287, 228] width 8 height 8
radio input "true"
click at [288, 207] on icon at bounding box center [287, 210] width 8 height 8
radio input "true"
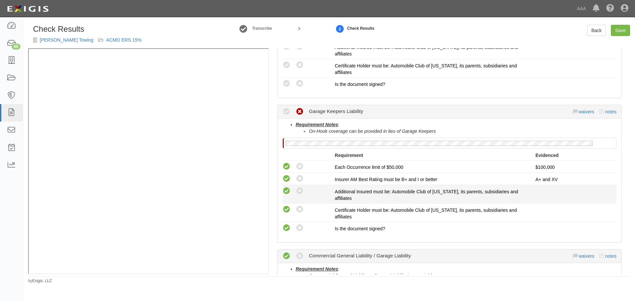
click at [285, 195] on icon at bounding box center [287, 191] width 8 height 8
radio input "true"
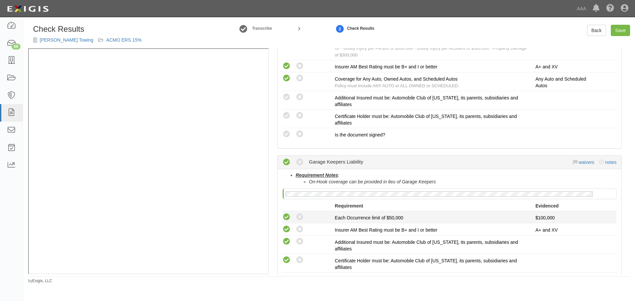
scroll to position [150, 0]
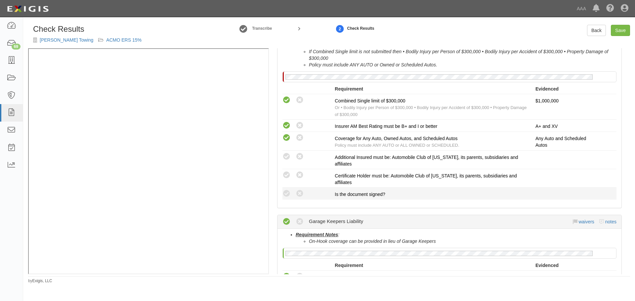
click at [287, 188] on li "Compliant Waived: Non-Compliant Is the document signed?" at bounding box center [450, 194] width 334 height 12
click at [286, 193] on icon at bounding box center [287, 194] width 8 height 8
radio input "true"
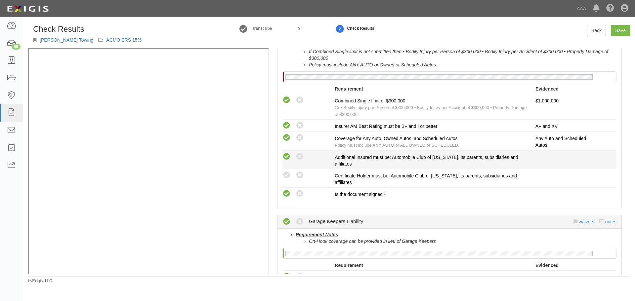
drag, startPoint x: 285, startPoint y: 179, endPoint x: 287, endPoint y: 159, distance: 20.0
click at [285, 179] on icon at bounding box center [287, 175] width 8 height 8
radio input "true"
click at [288, 157] on icon at bounding box center [287, 157] width 8 height 8
radio input "true"
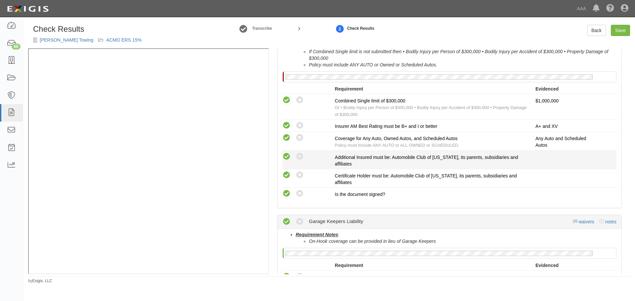
radio input "true"
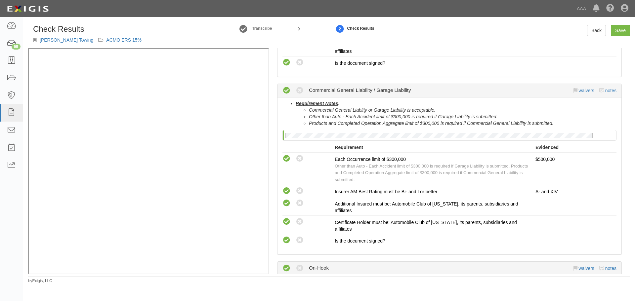
scroll to position [425, 0]
click at [621, 34] on link "Save" at bounding box center [620, 30] width 19 height 11
radio input "true"
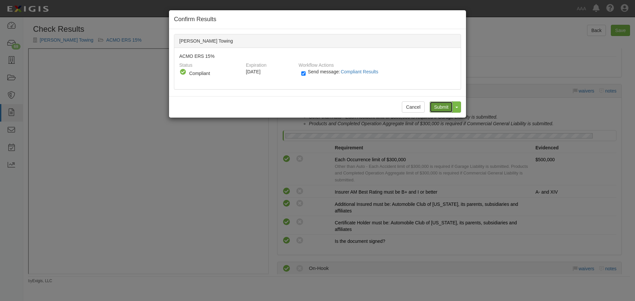
click at [441, 107] on input "Submit" at bounding box center [441, 107] width 23 height 11
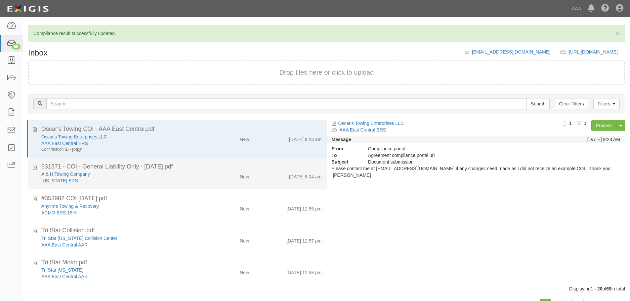
click at [97, 173] on div "A & H Towing Company" at bounding box center [120, 174] width 159 height 7
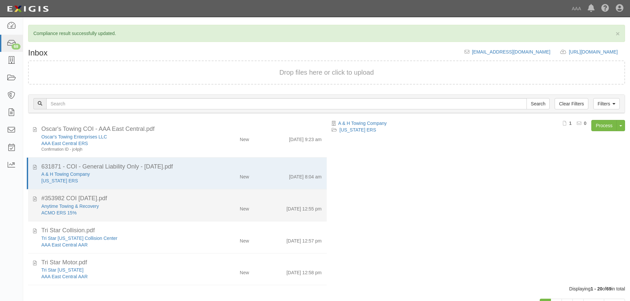
click at [109, 202] on div "#353982 COI [DATE].pdf" at bounding box center [181, 199] width 281 height 9
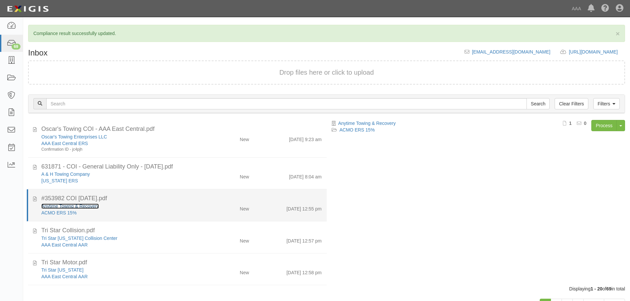
drag, startPoint x: 62, startPoint y: 207, endPoint x: 66, endPoint y: 209, distance: 4.3
click at [66, 209] on link "Anytime Towing & Recovery" at bounding box center [70, 206] width 58 height 5
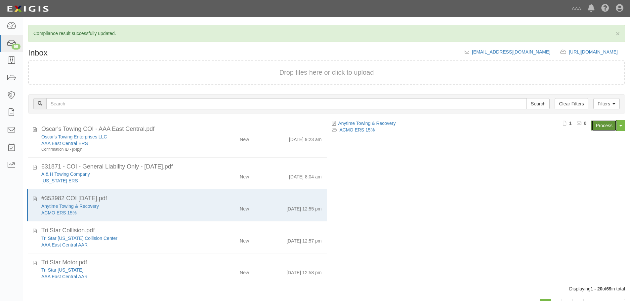
click at [601, 124] on link "Process" at bounding box center [604, 125] width 25 height 11
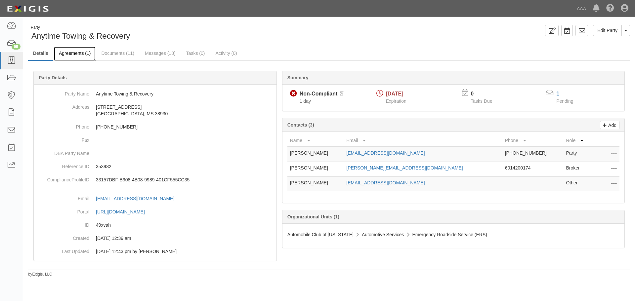
click at [74, 50] on link "Agreements (1)" at bounding box center [75, 54] width 42 height 14
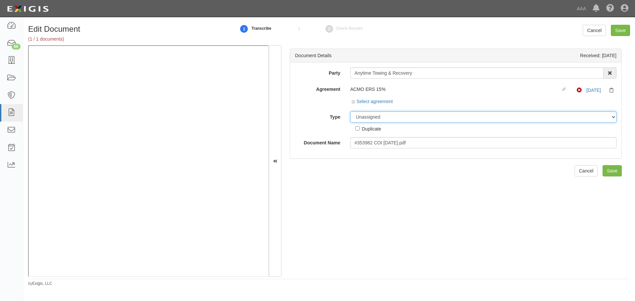
click at [366, 117] on select "Unassigned Binder Cancellation Notice Certificate Contract Endorsement Insuranc…" at bounding box center [483, 117] width 266 height 11
select select "CertificateDetail"
click at [350, 112] on select "Unassigned Binder Cancellation Notice Certificate Contract Endorsement Insuranc…" at bounding box center [483, 117] width 266 height 11
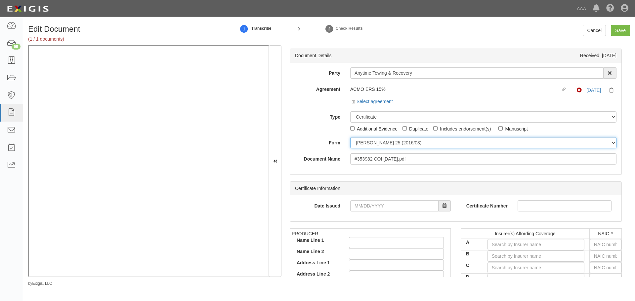
click at [376, 139] on select "[PERSON_NAME] 25 (2016/03) [PERSON_NAME] 101 [PERSON_NAME] 855 NY (2014/05) Gen…" at bounding box center [483, 142] width 266 height 11
select select "GeneralFormDetail"
click at [350, 137] on select "ACORD 25 (2016/03) ACORD 101 ACORD 855 NY (2014/05) General" at bounding box center [483, 142] width 266 height 11
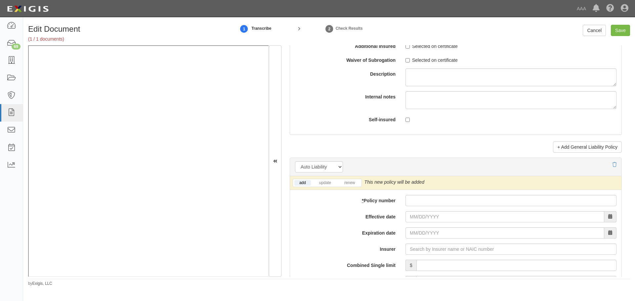
scroll to position [827, 0]
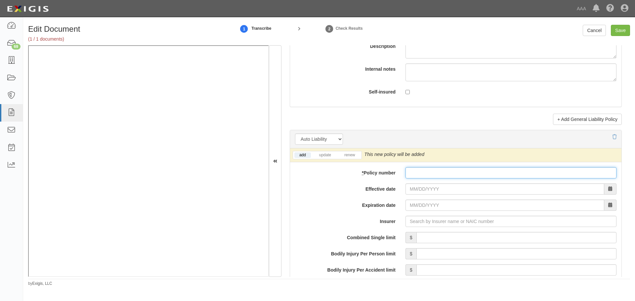
click at [413, 169] on input "* Policy number" at bounding box center [511, 172] width 211 height 11
paste input "CNA 4556583 42"
type input "CNA 4556583 42"
click at [348, 155] on link "renew" at bounding box center [350, 156] width 21 height 6
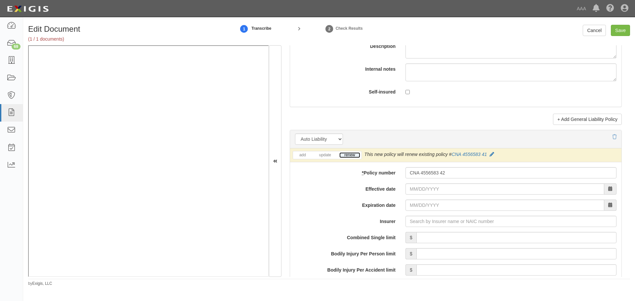
click at [348, 155] on link "renew" at bounding box center [350, 156] width 21 height 6
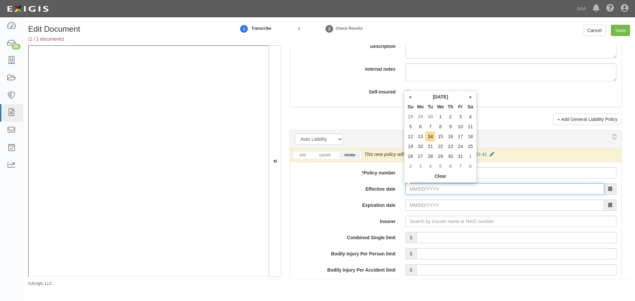
click at [415, 190] on input "Effective date" at bounding box center [505, 189] width 199 height 11
type input "10/13/2025"
type input "10/13/2026"
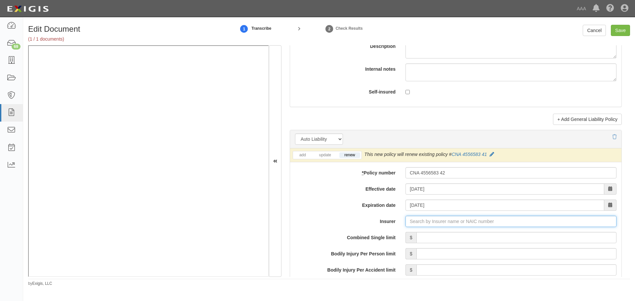
type input "21st Century Advantage Insurance Company (25232) NR Rating"
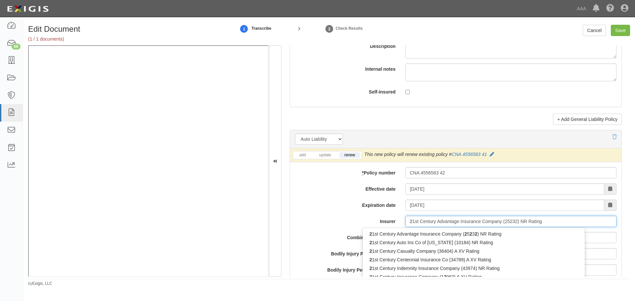
type input "21"
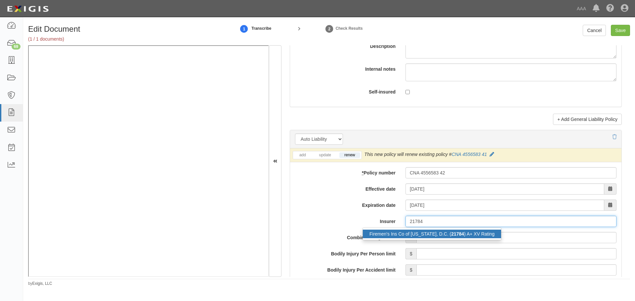
click at [475, 236] on div "Firemen's Ins Co of Washington, D.C. ( 21784 ) A+ XV Rating" at bounding box center [432, 234] width 138 height 9
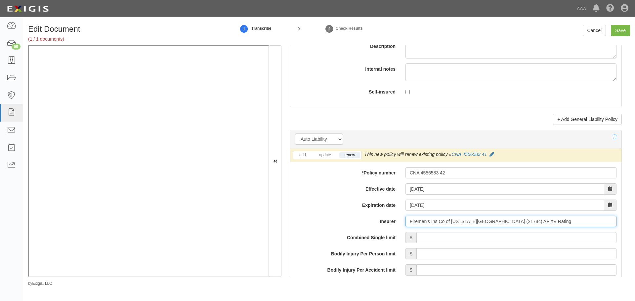
type input "Firemen's Ins Co of Washington, D.C. (21784) A+ XV Rating"
click at [473, 242] on input "Combined Single limit" at bounding box center [517, 237] width 200 height 11
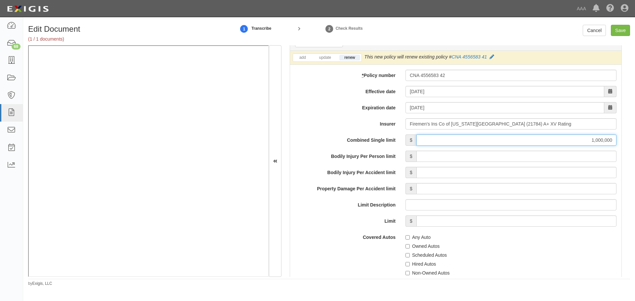
scroll to position [937, 0]
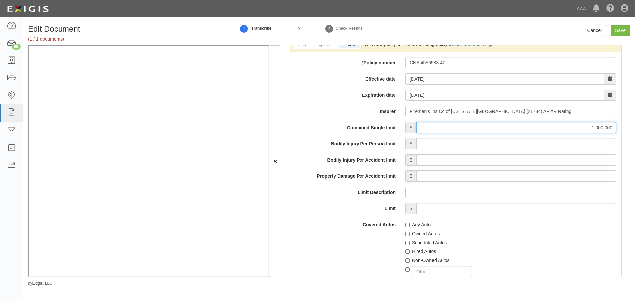
type input "1,000,000"
click at [419, 223] on label "Any Auto" at bounding box center [418, 225] width 25 height 7
click at [410, 223] on input "Any Auto" at bounding box center [408, 225] width 4 height 4
checkbox input "true"
click at [420, 250] on label "Hired Autos" at bounding box center [421, 252] width 30 height 7
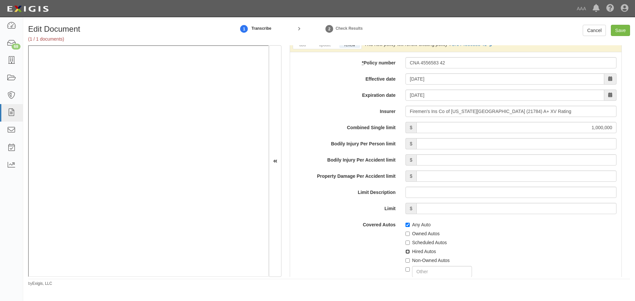
click at [410, 250] on input "Hired Autos" at bounding box center [408, 252] width 4 height 4
checkbox input "true"
click at [425, 263] on label "Non-Owned Autos" at bounding box center [428, 260] width 44 height 7
click at [410, 263] on input "Non-Owned Autos" at bounding box center [408, 261] width 4 height 4
checkbox input "true"
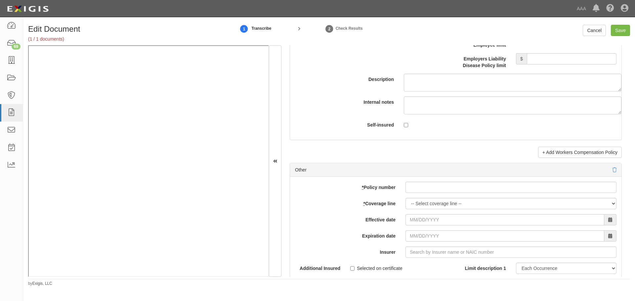
scroll to position [1820, 0]
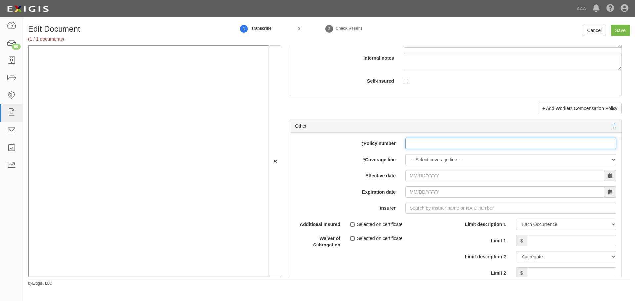
click at [425, 148] on input "* Policy number" at bounding box center [511, 143] width 211 height 11
paste input "CNA 4556583 42"
type input "CNA 4556583 42"
click at [415, 162] on select "-- Select coverage line -- Asbestos Abatement Auto Physical Damage Boiler & Mac…" at bounding box center [511, 159] width 211 height 11
select select "70"
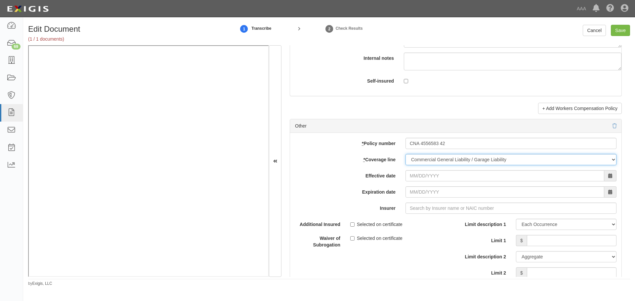
click at [406, 165] on select "-- Select coverage line -- Asbestos Abatement Auto Physical Damage Boiler & Mac…" at bounding box center [511, 159] width 211 height 11
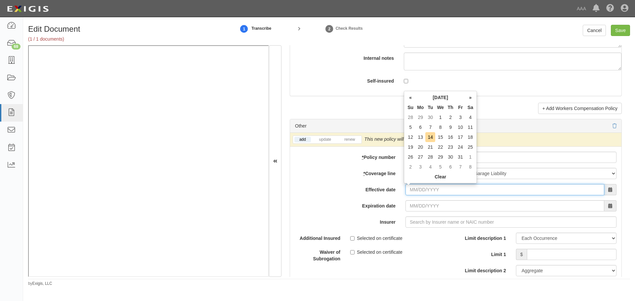
click at [446, 192] on input "Effective date" at bounding box center [505, 189] width 199 height 11
type input "10/13/2025"
type input "10/13/2026"
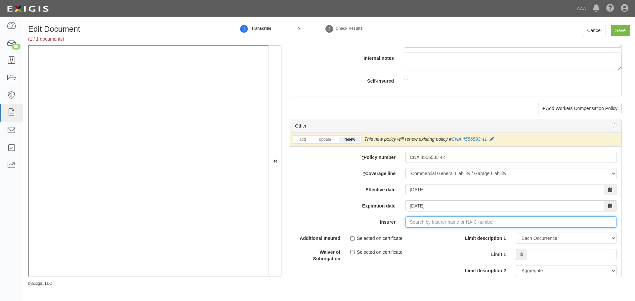
type input "21st Century Advantage Insurance Company (25232) NR Rating"
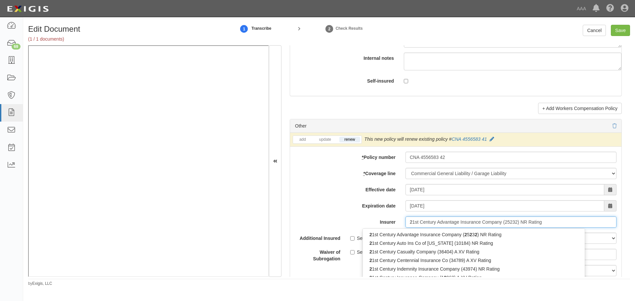
type input "21"
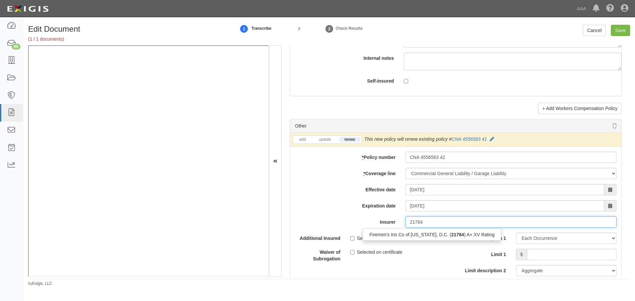
click at [436, 233] on div "Firemen's Ins Co of Washington, D.C. ( 21784 ) A+ XV Rating" at bounding box center [432, 235] width 138 height 9
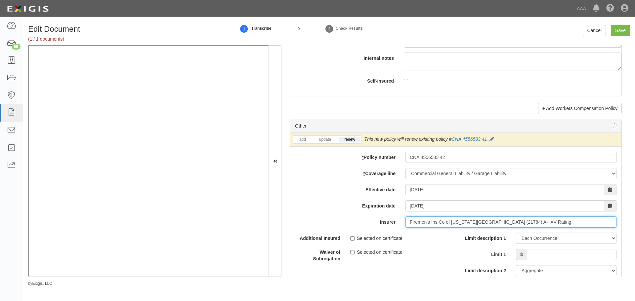
type input "Firemen's Ins Co of Washington, D.C. (21784) A+ XV Rating"
click at [559, 257] on input "Limit 1" at bounding box center [572, 254] width 90 height 11
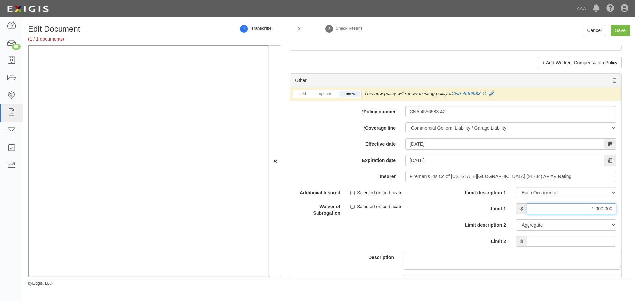
scroll to position [1930, 0]
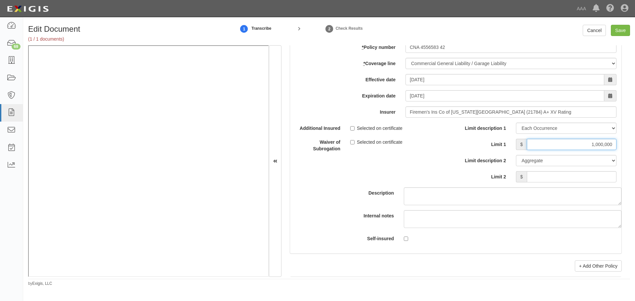
type input "1,000,000"
click at [586, 178] on input "Limit 2" at bounding box center [572, 176] width 90 height 11
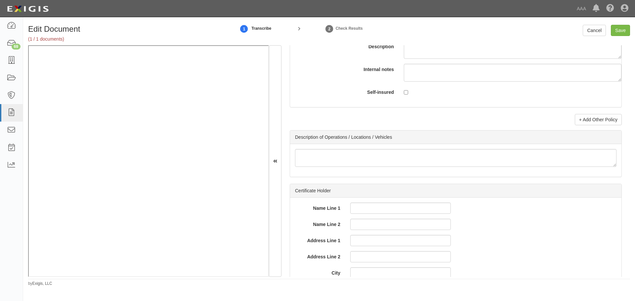
scroll to position [2096, 0]
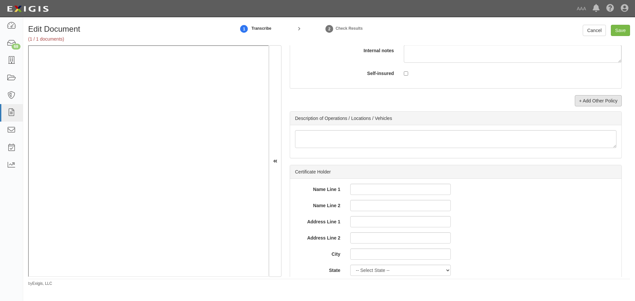
type input "2,000,000"
click at [592, 101] on link "+ Add Other Policy" at bounding box center [598, 100] width 47 height 11
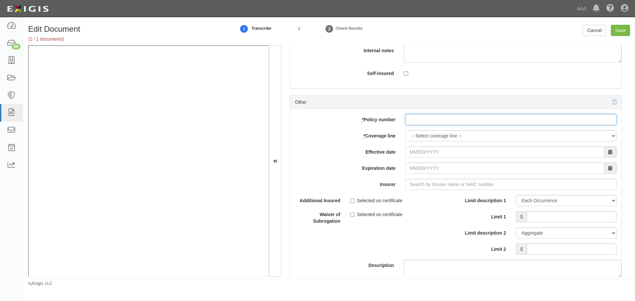
drag, startPoint x: 425, startPoint y: 121, endPoint x: 423, endPoint y: 133, distance: 12.1
click at [425, 121] on input "* Policy number" at bounding box center [511, 119] width 211 height 11
paste input "CNA 4556583 42"
type input "CNA 4556583 42"
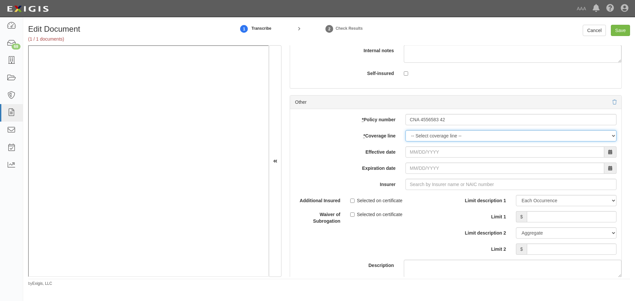
drag, startPoint x: 423, startPoint y: 134, endPoint x: 419, endPoint y: 135, distance: 4.2
click at [422, 135] on select "-- Select coverage line -- Asbestos Abatement Auto Physical Damage Boiler & Mac…" at bounding box center [511, 135] width 211 height 11
click at [406, 130] on select "-- Select coverage line -- Asbestos Abatement Auto Physical Damage Boiler & Mac…" at bounding box center [511, 135] width 211 height 11
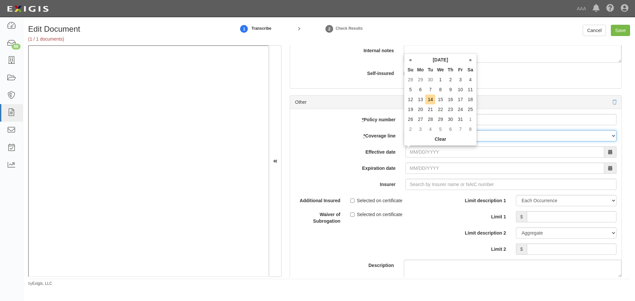
click at [512, 134] on select "-- Select coverage line -- Asbestos Abatement Auto Physical Damage Boiler & Mac…" at bounding box center [511, 135] width 211 height 11
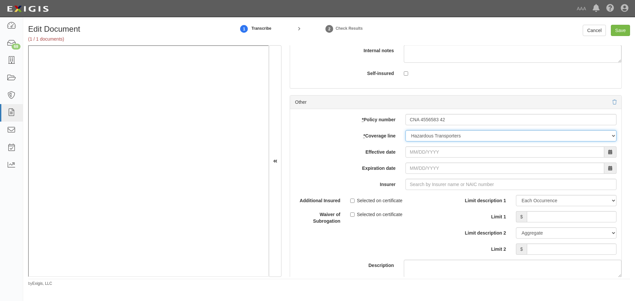
select select "56"
click at [406, 142] on select "-- Select coverage line -- Asbestos Abatement Auto Physical Damage Boiler & Mac…" at bounding box center [511, 135] width 211 height 11
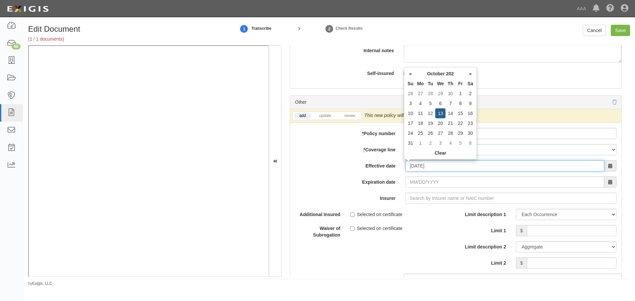
type input "10/13/2025"
type input "10/13/2026"
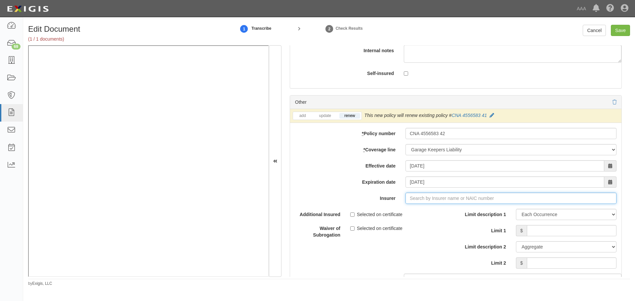
type input "21st Century Advantage Insurance Company (25232) NR Rating"
type input "21"
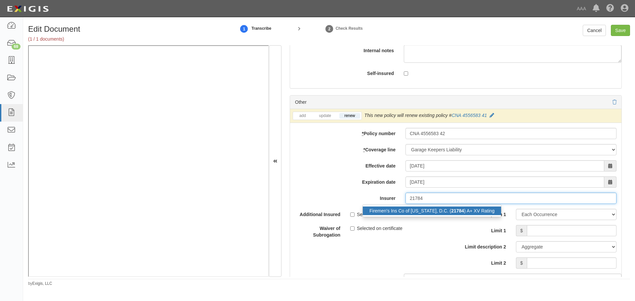
click at [443, 213] on div "Firemen's Ins Co of Washington, D.C. ( 21784 ) A+ XV Rating" at bounding box center [432, 211] width 138 height 9
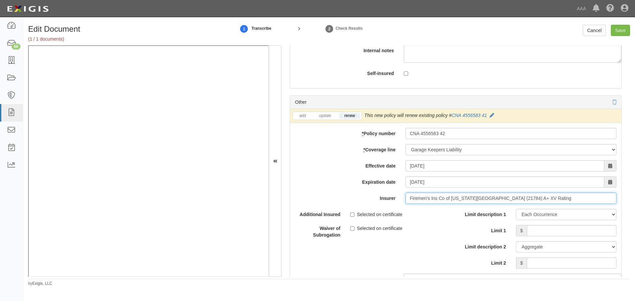
type input "Firemen's Ins Co of Washington, D.C. (21784) A+ XV Rating"
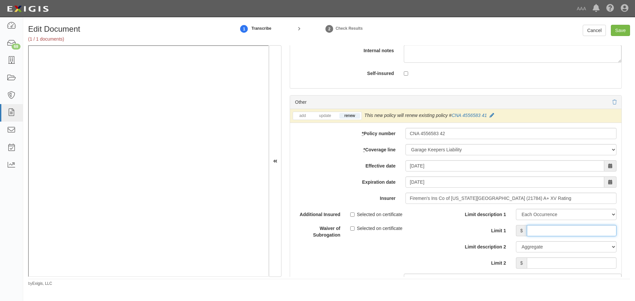
click at [582, 235] on input "Limit 1" at bounding box center [572, 230] width 90 height 11
type input "150,000"
click at [600, 255] on div "Limit description 1 Limit Each Occurrence Each Claim Aggregate Deductible Self-…" at bounding box center [539, 239] width 156 height 60
click at [601, 259] on input "Limit 2" at bounding box center [572, 263] width 90 height 11
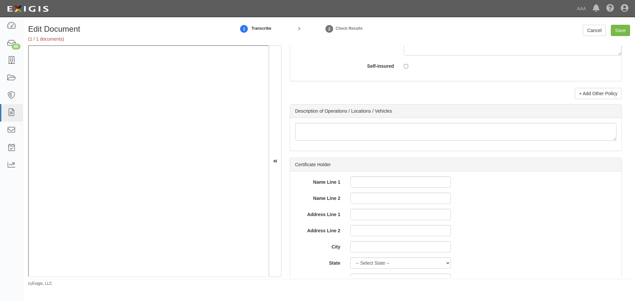
scroll to position [2339, 0]
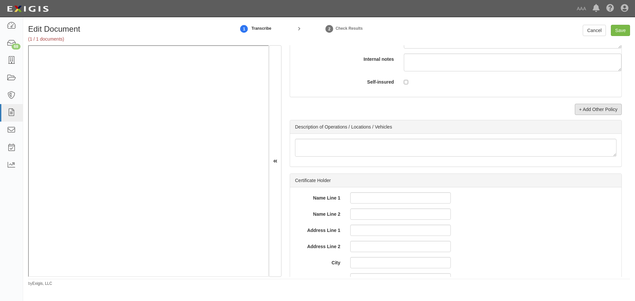
type input "150,000"
click at [603, 111] on link "+ Add Other Policy" at bounding box center [598, 109] width 47 height 11
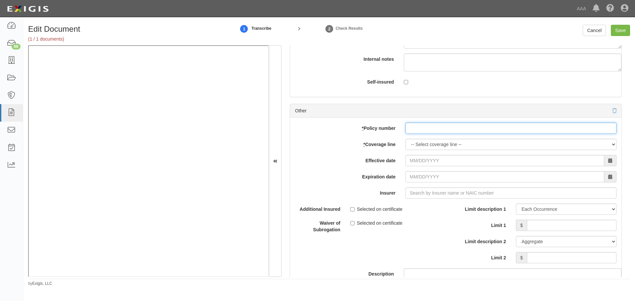
drag, startPoint x: 416, startPoint y: 126, endPoint x: 420, endPoint y: 137, distance: 11.2
click at [416, 126] on input "* Policy number" at bounding box center [511, 128] width 211 height 11
paste input "CNA 4556583 42"
type input "CNA 4556583 42"
click at [419, 152] on div "add update renew This new policy will be added This new policy will update exis…" at bounding box center [456, 226] width 332 height 217
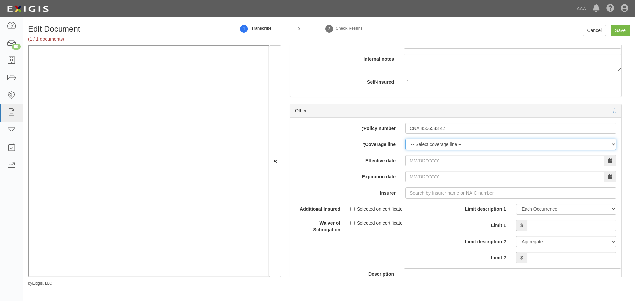
click at [419, 148] on select "-- Select coverage line -- Asbestos Abatement Auto Physical Damage Boiler & Mac…" at bounding box center [511, 144] width 211 height 11
select select "71"
click at [406, 150] on select "-- Select coverage line -- Asbestos Abatement Auto Physical Damage Boiler & Mac…" at bounding box center [511, 144] width 211 height 11
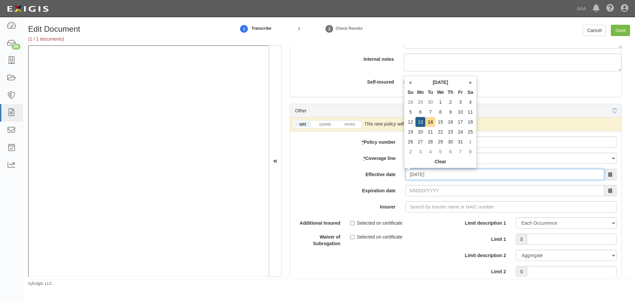
type input "10/13/2025"
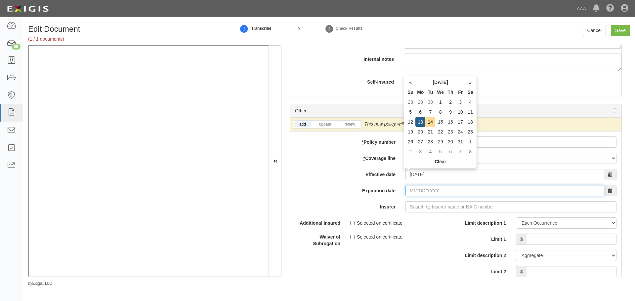
type input "10/13/2026"
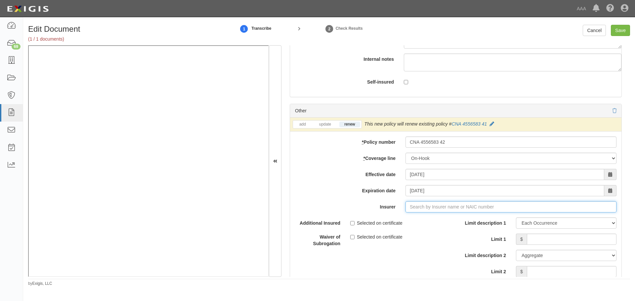
type input "21st Century Advantage Insurance Company (25232) NR Rating"
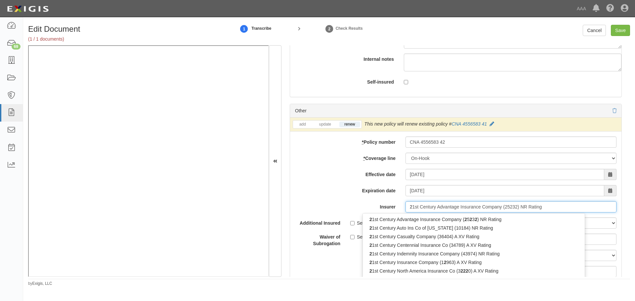
type input "21"
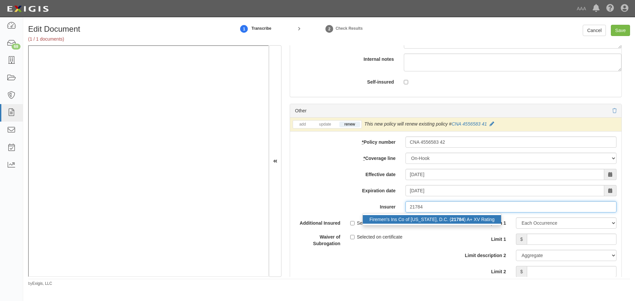
click at [433, 217] on div "Firemen's Ins Co of Washington, D.C. ( 21784 ) A+ XV Rating" at bounding box center [432, 219] width 138 height 9
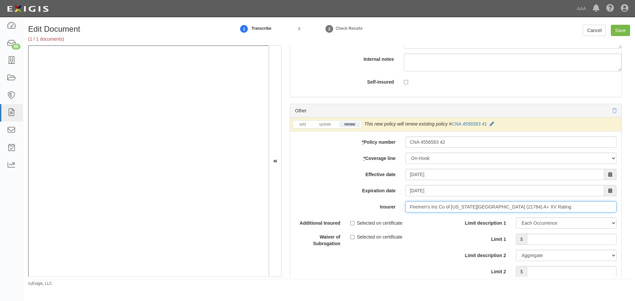
type input "Firemen's Ins Co of Washington, D.C. (21784) A+ XV Rating"
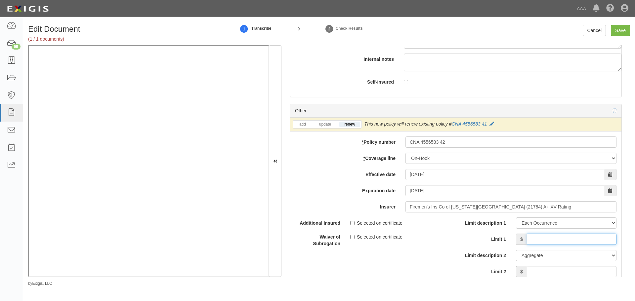
drag, startPoint x: 569, startPoint y: 242, endPoint x: 562, endPoint y: 232, distance: 12.2
click at [569, 242] on input "Limit 1" at bounding box center [572, 239] width 90 height 11
type input "150,000"
click at [568, 271] on input "Limit 2" at bounding box center [572, 271] width 90 height 11
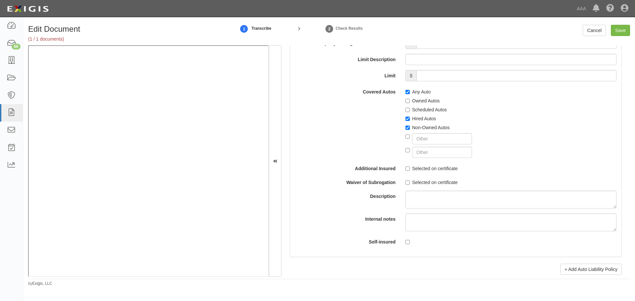
scroll to position [905, 0]
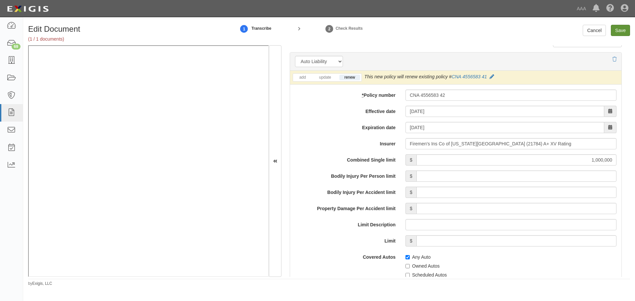
type input "150,000"
click at [615, 30] on input "Save" at bounding box center [620, 30] width 19 height 11
type input "1000000"
type input "2000000"
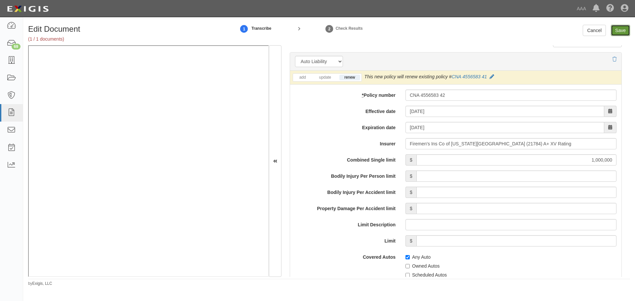
type input "150000"
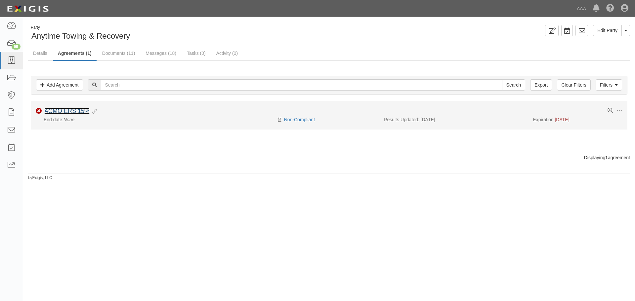
click at [73, 112] on link "ACMO ERS 15%" at bounding box center [66, 111] width 45 height 7
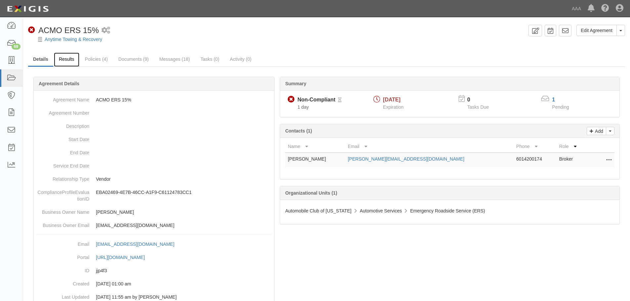
click at [68, 63] on link "Results" at bounding box center [66, 60] width 25 height 14
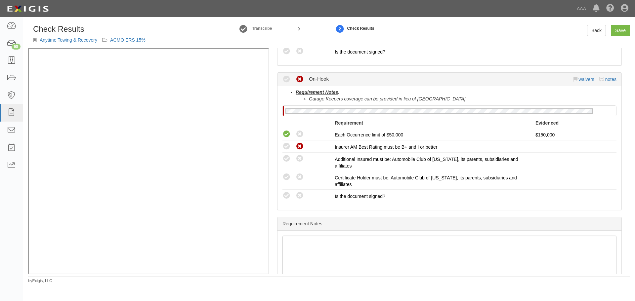
scroll to position [646, 0]
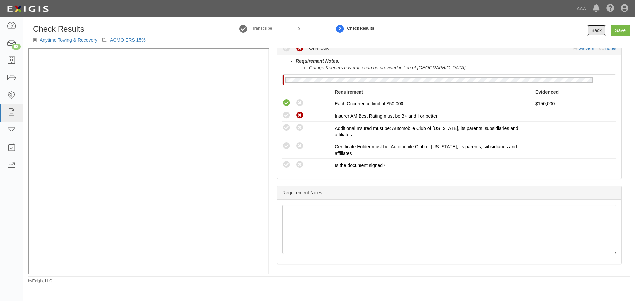
click at [593, 33] on link "Back" at bounding box center [596, 30] width 19 height 11
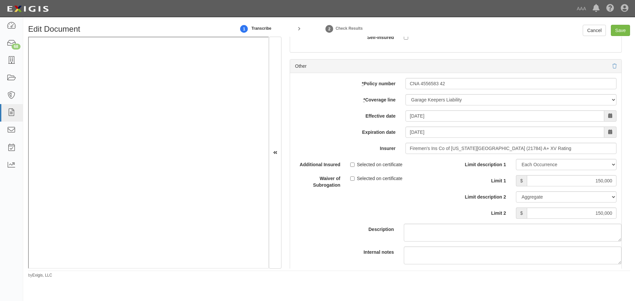
scroll to position [1820, 0]
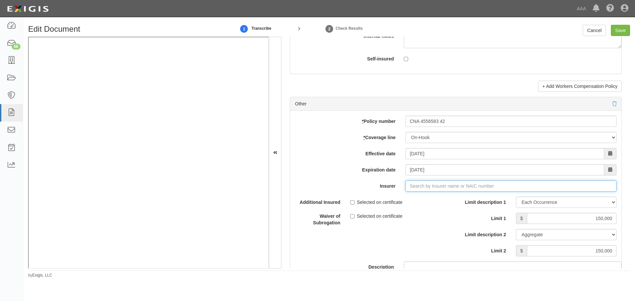
click at [423, 186] on input "Insurer" at bounding box center [511, 186] width 211 height 11
type input "3"
type input "21st Century Advantage Insurance Company (25232) NR Rating"
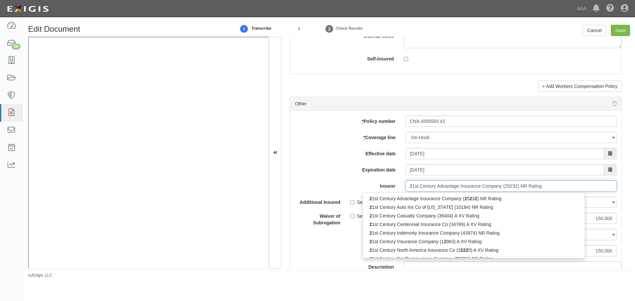
type input "21"
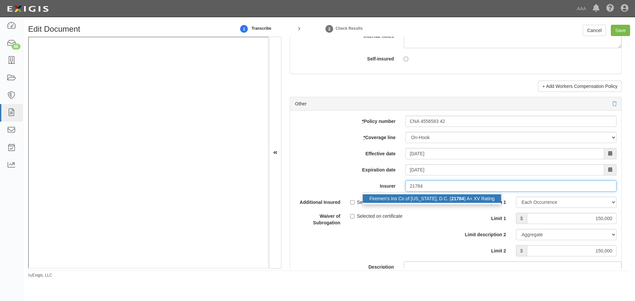
click at [434, 201] on div "Firemen's Ins Co of Washington, D.C. ( 21784 ) A+ XV Rating" at bounding box center [432, 199] width 138 height 9
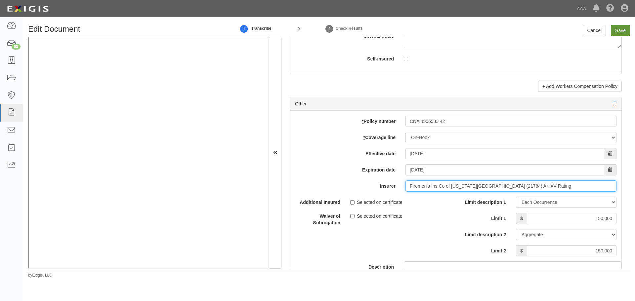
type input "Firemen's Ins Co of Washington, D.C. (21784) A+ XV Rating"
click at [626, 27] on input "Save" at bounding box center [620, 30] width 19 height 11
type input "1000000"
type input "150000"
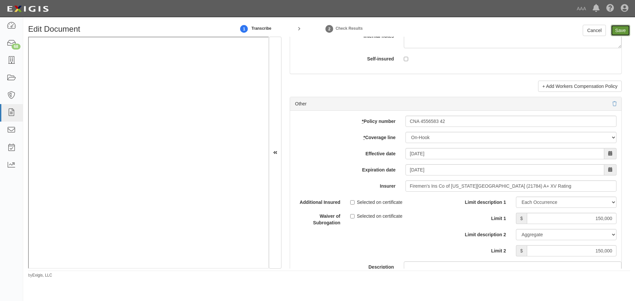
type input "150000"
type input "1000000"
type input "2000000"
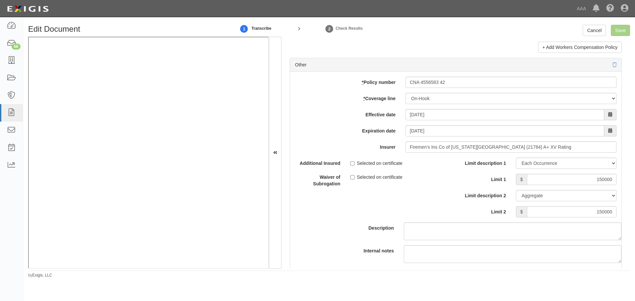
scroll to position [1875, 0]
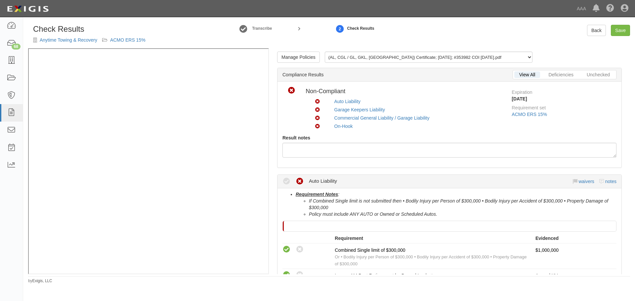
scroll to position [646, 0]
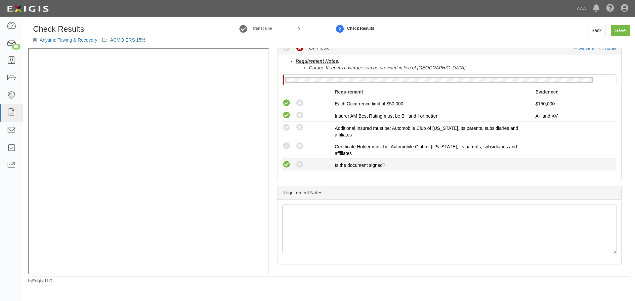
click at [289, 164] on icon at bounding box center [287, 165] width 8 height 8
radio input "true"
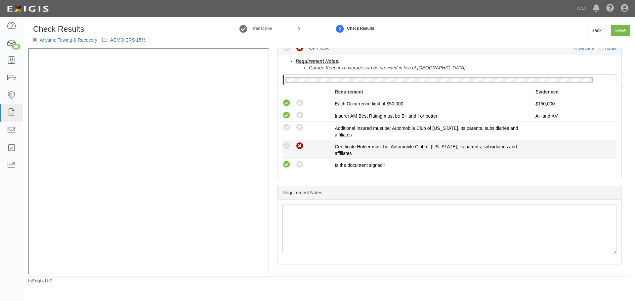
click at [296, 147] on icon at bounding box center [300, 146] width 8 height 8
radio input "true"
click at [289, 147] on icon at bounding box center [287, 146] width 8 height 8
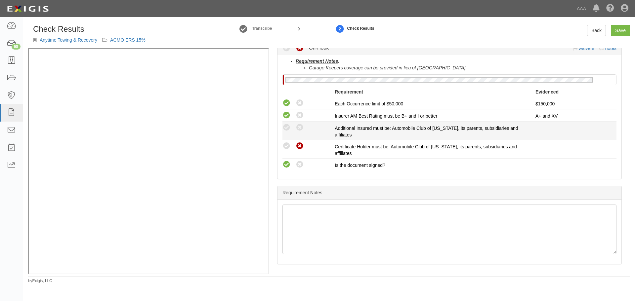
radio input "true"
click at [288, 130] on icon at bounding box center [287, 128] width 8 height 8
radio input "true"
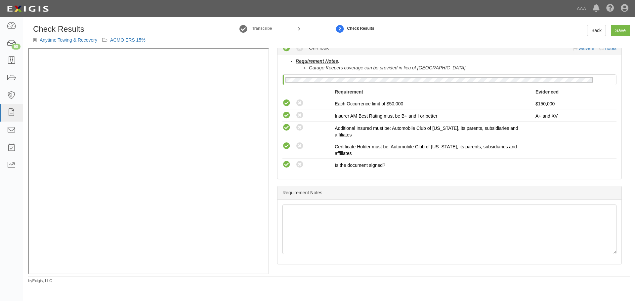
scroll to position [480, 0]
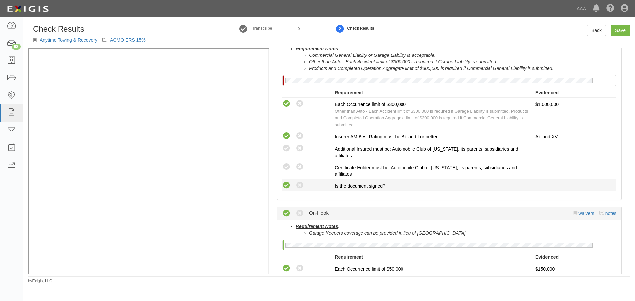
click at [287, 185] on icon at bounding box center [287, 186] width 8 height 8
radio input "true"
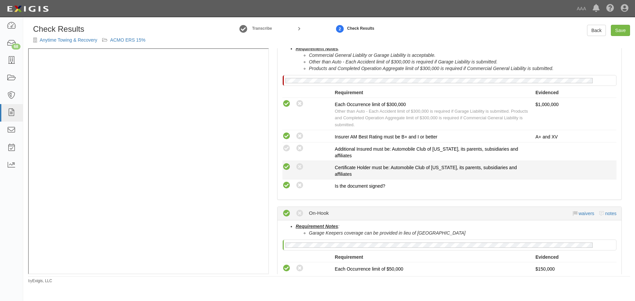
click at [292, 165] on div "Compliant Waived: Non-Compliant" at bounding box center [309, 167] width 52 height 9
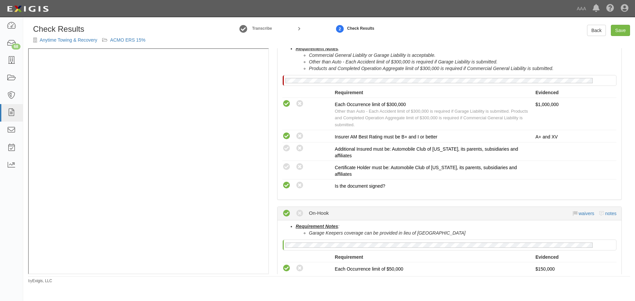
click at [277, 164] on div "Compliant Waived Non-Compliant Auto Liability waivers notes Requirement Notes :…" at bounding box center [449, 19] width 355 height 650
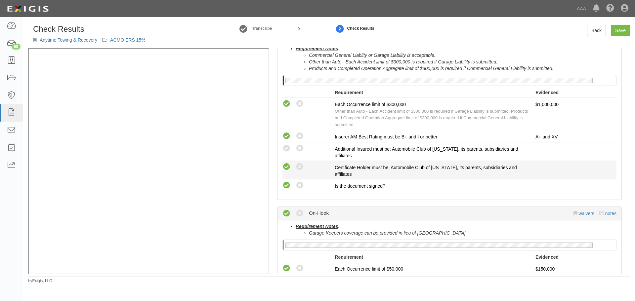
click at [288, 166] on icon at bounding box center [287, 167] width 8 height 8
radio input "true"
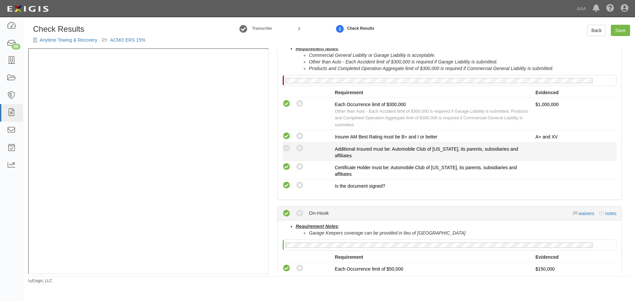
click at [291, 151] on div "Compliant Waived: Non-Compliant" at bounding box center [309, 148] width 52 height 9
click at [290, 150] on icon at bounding box center [287, 149] width 8 height 8
radio input "true"
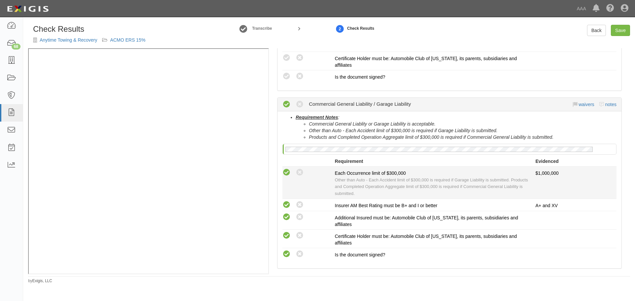
scroll to position [315, 0]
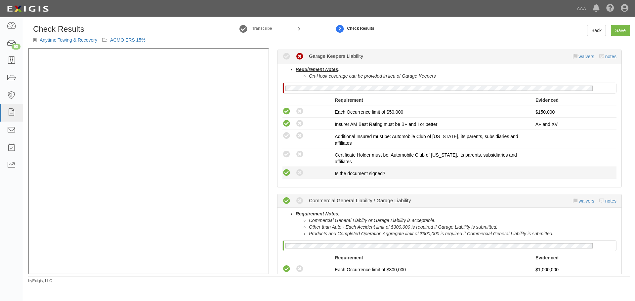
drag, startPoint x: 280, startPoint y: 178, endPoint x: 284, endPoint y: 173, distance: 6.1
click at [283, 175] on div "Requirement Notes : On-Hook coverage can be provided in lieu of Garage Keepers …" at bounding box center [450, 126] width 344 height 124
click at [285, 173] on icon at bounding box center [287, 173] width 8 height 8
radio input "true"
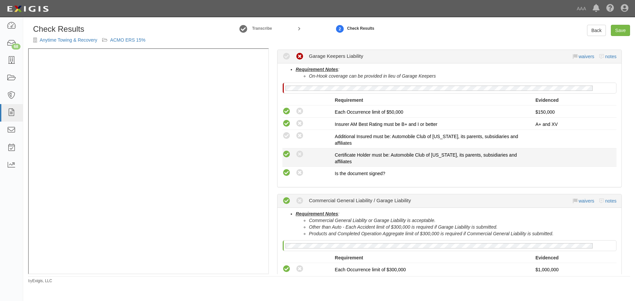
click at [288, 155] on icon at bounding box center [287, 155] width 8 height 8
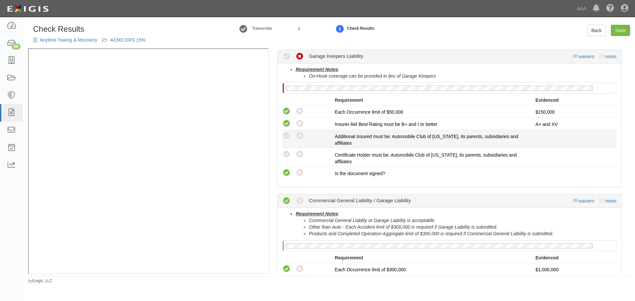
radio input "true"
click at [287, 141] on div "Compliant Waived: Non-Compliant Additional Insured must be: Automobile Club of …" at bounding box center [450, 139] width 344 height 15
click at [288, 137] on icon at bounding box center [287, 136] width 8 height 8
radio input "true"
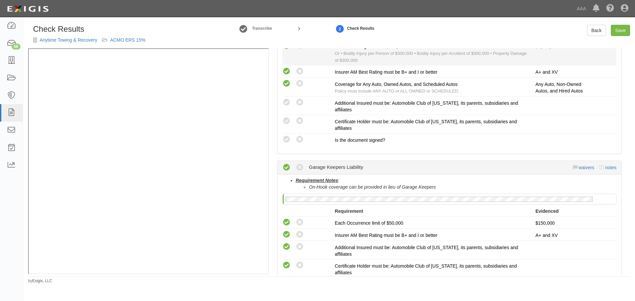
scroll to position [94, 0]
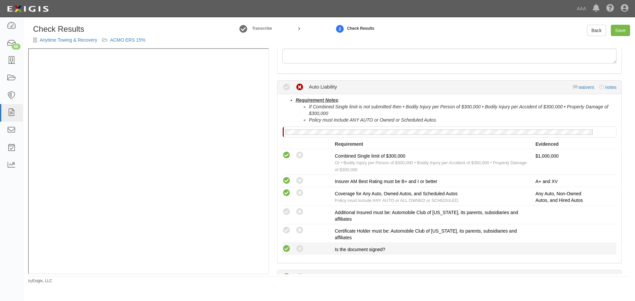
click at [286, 252] on icon at bounding box center [287, 249] width 8 height 8
radio input "true"
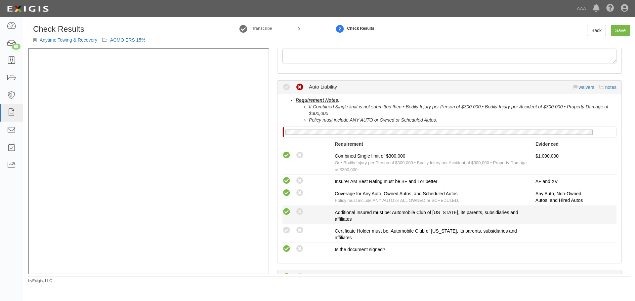
drag, startPoint x: 286, startPoint y: 231, endPoint x: 283, endPoint y: 212, distance: 18.8
click at [286, 230] on icon at bounding box center [287, 231] width 8 height 8
radio input "true"
click at [283, 210] on icon at bounding box center [287, 212] width 8 height 8
radio input "true"
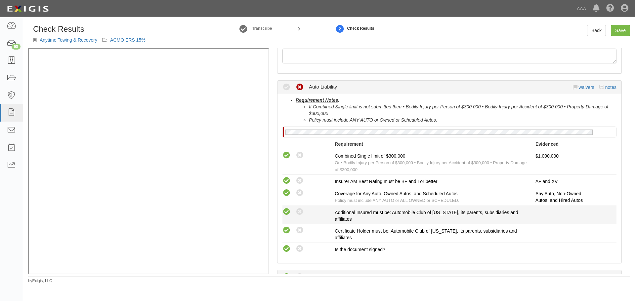
radio input "true"
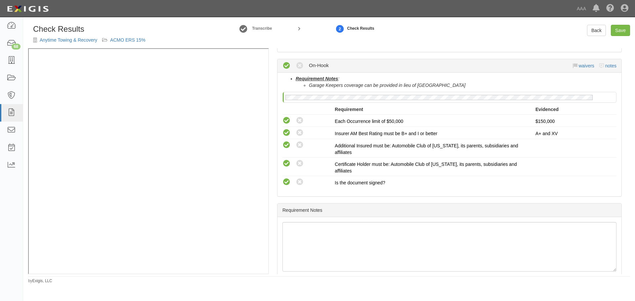
scroll to position [646, 0]
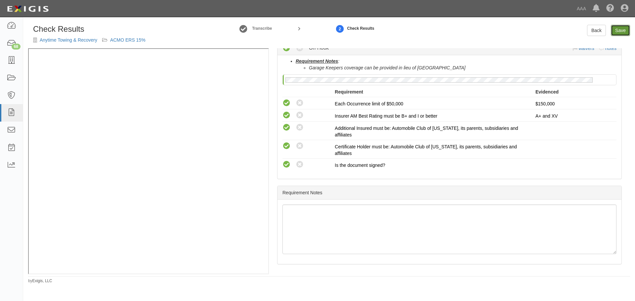
click at [612, 27] on link "Save" at bounding box center [620, 30] width 19 height 11
radio input "true"
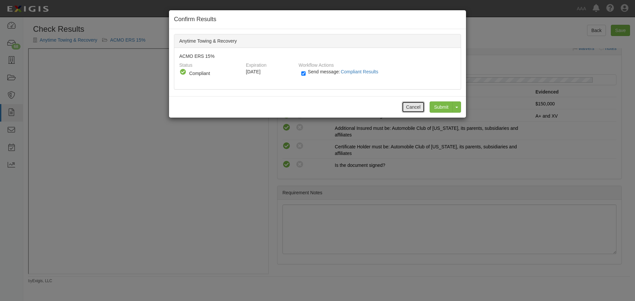
drag, startPoint x: 413, startPoint y: 103, endPoint x: 270, endPoint y: 161, distance: 154.7
click at [413, 104] on button "Cancel" at bounding box center [413, 107] width 23 height 11
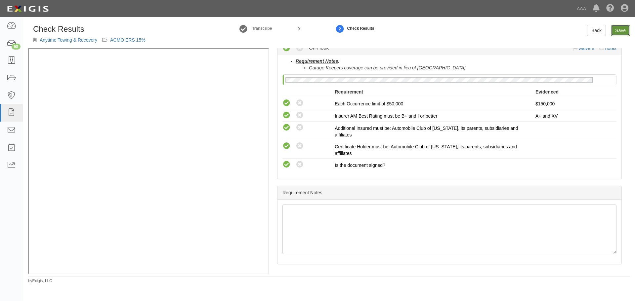
click at [619, 26] on link "Save" at bounding box center [620, 30] width 19 height 11
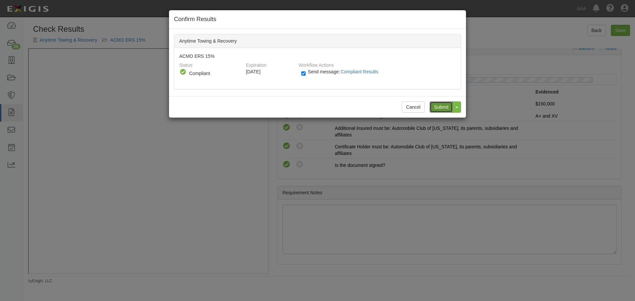
click at [440, 110] on input "Submit" at bounding box center [441, 107] width 23 height 11
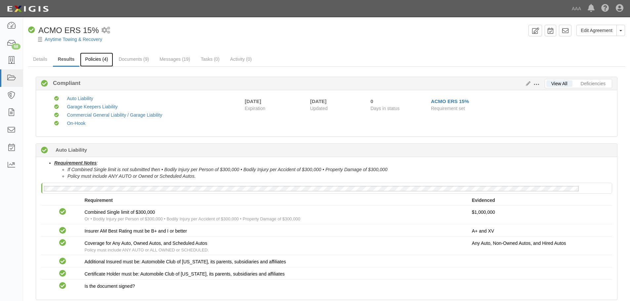
click at [104, 58] on link "Policies (4)" at bounding box center [96, 60] width 33 height 14
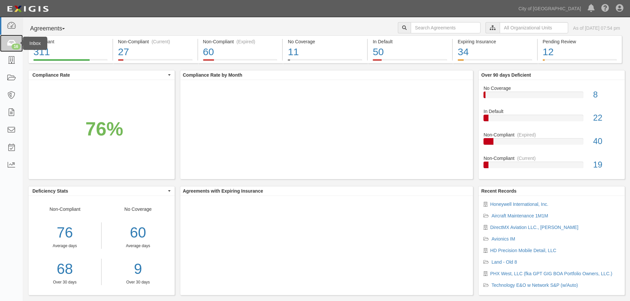
click at [12, 42] on icon at bounding box center [11, 44] width 9 height 8
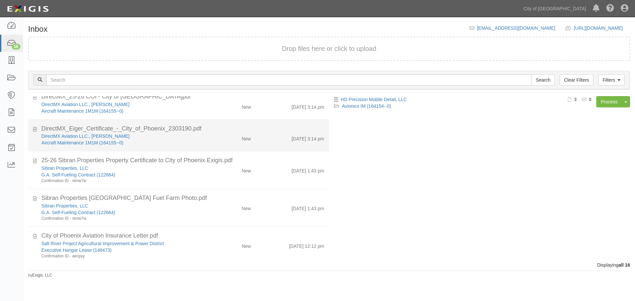
scroll to position [110, 0]
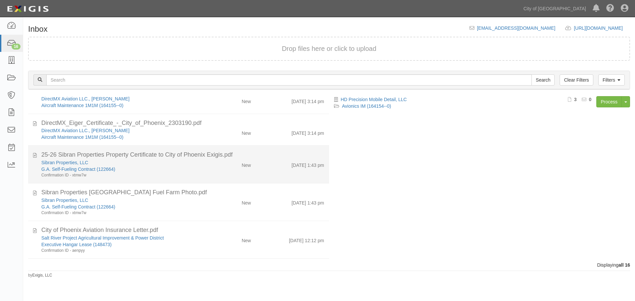
drag, startPoint x: 148, startPoint y: 162, endPoint x: 75, endPoint y: 164, distance: 72.5
click at [148, 162] on div "Sibran Properties, LLC" at bounding box center [121, 162] width 161 height 7
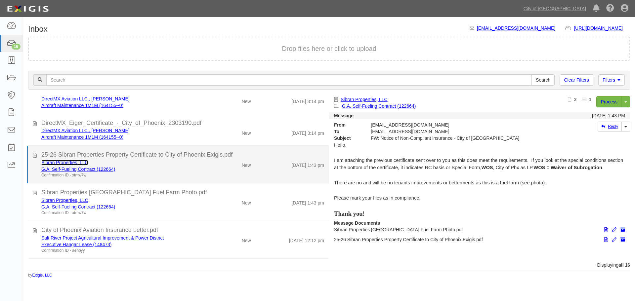
click at [71, 162] on link "Sibran Properties, LLC" at bounding box center [64, 162] width 47 height 5
drag, startPoint x: 242, startPoint y: 167, endPoint x: 315, endPoint y: 171, distance: 73.3
click at [242, 167] on div "New" at bounding box center [246, 163] width 9 height 9
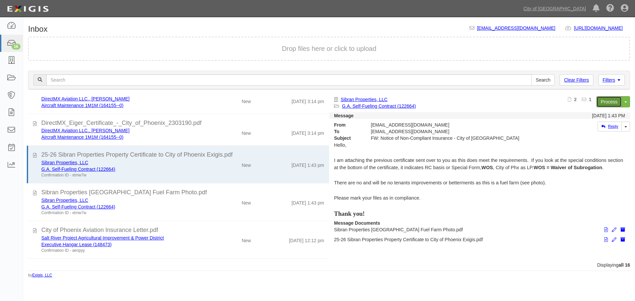
click at [601, 103] on link "Process" at bounding box center [609, 101] width 25 height 11
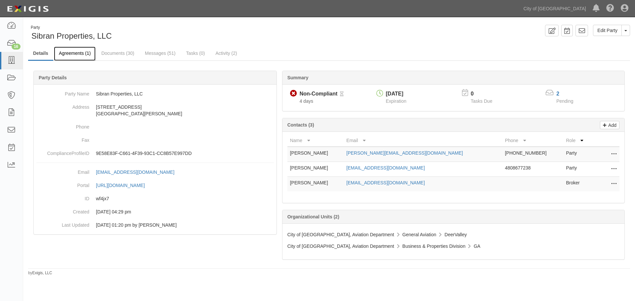
click at [62, 57] on link "Agreements (1)" at bounding box center [75, 54] width 42 height 14
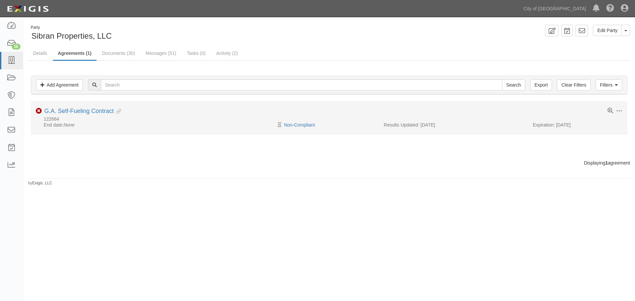
click at [96, 107] on li "Toggle Agreement Dropdown Edit Log activity Add task Send message Archive Non-C…" at bounding box center [329, 118] width 597 height 34
click at [82, 111] on link "G.A. Self-Fueling Contract" at bounding box center [78, 111] width 69 height 7
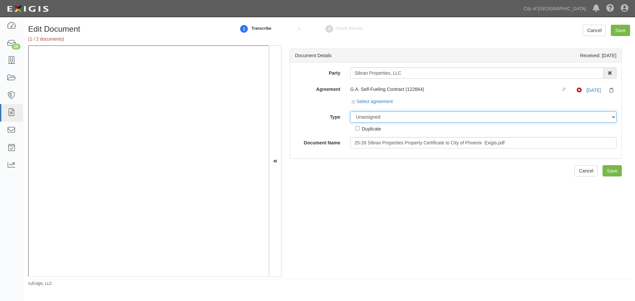
click at [413, 117] on select "Unassigned Binder Cancellation Notice Certificate Contract Endorsement Insuranc…" at bounding box center [483, 117] width 266 height 11
select select "CertificateDetail"
click at [350, 112] on select "Unassigned Binder Cancellation Notice Certificate Contract Endorsement Insuranc…" at bounding box center [483, 117] width 266 height 11
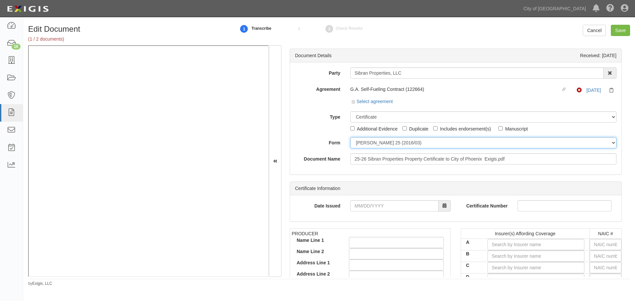
drag, startPoint x: 380, startPoint y: 141, endPoint x: 378, endPoint y: 148, distance: 7.5
click at [380, 140] on select "ACORD 25 (2016/03) ACORD 101 ACORD 855 NY (2014/05) General" at bounding box center [483, 142] width 266 height 11
select select "GeneralFormDetail"
click at [350, 137] on select "ACORD 25 (2016/03) ACORD 101 ACORD 855 NY (2014/05) General" at bounding box center [483, 142] width 266 height 11
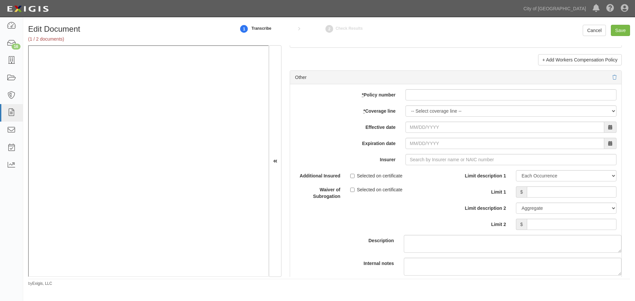
scroll to position [1867, 0]
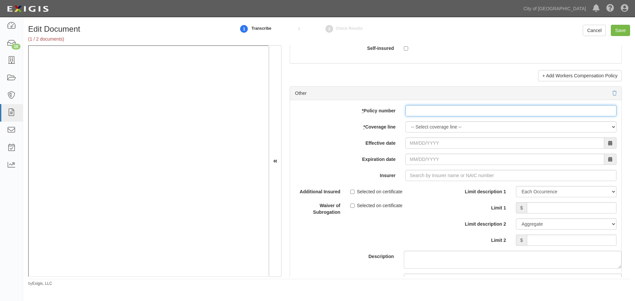
drag, startPoint x: 419, startPoint y: 107, endPoint x: 420, endPoint y: 113, distance: 7.1
click at [420, 107] on input "* Policy number" at bounding box center [511, 110] width 211 height 11
paste input "7701M968"
type input "7701M968"
click at [426, 128] on select "-- Select coverage line -- Asbestos Abatement Auto Physical Damage Boiler & Mac…" at bounding box center [511, 126] width 211 height 11
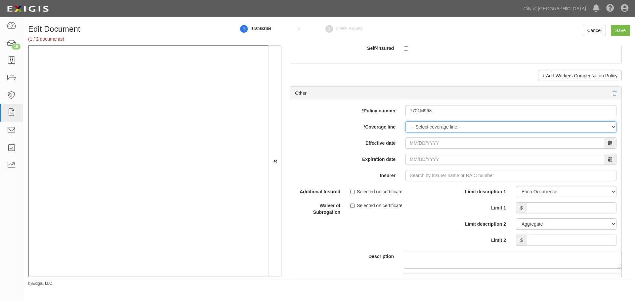
select select "46"
click at [406, 133] on select "-- Select coverage line -- Asbestos Abatement Auto Physical Damage Boiler & Mac…" at bounding box center [511, 126] width 211 height 11
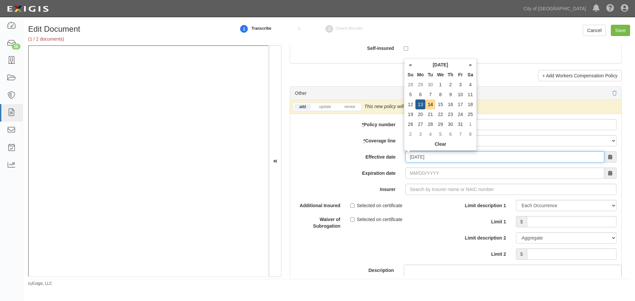
type input "10/13/2025"
type input "10/13/2026"
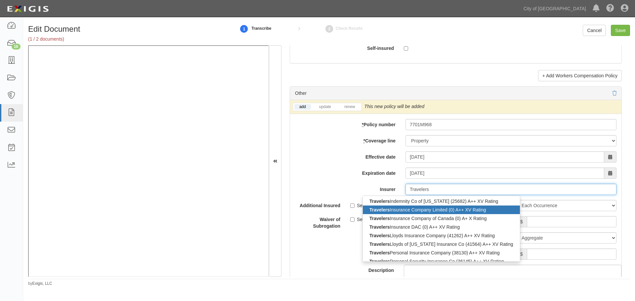
scroll to position [89, 0]
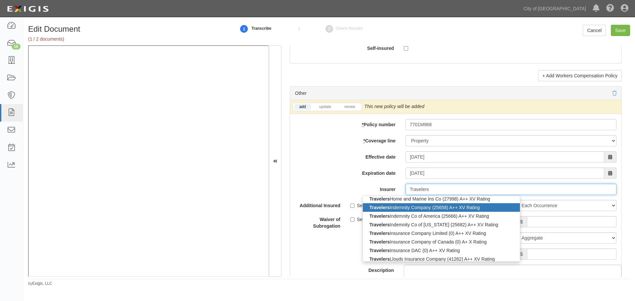
click at [423, 210] on div "Travelers Indemnity Company (25658) A++ XV Rating" at bounding box center [441, 208] width 157 height 9
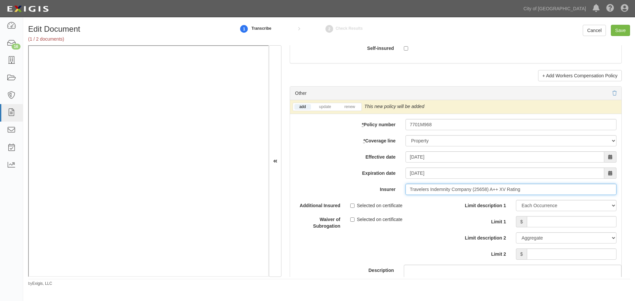
type input "Travelers Indemnity Company (25658) A++ XV Rating"
click at [552, 221] on input "Limit 1" at bounding box center [572, 221] width 90 height 11
type input "150,000"
click at [575, 261] on div "Limit description 1 Limit Each Occurrence Each Claim Aggregate Deductible Self-…" at bounding box center [539, 232] width 166 height 65
click at [578, 255] on input "Limit 2" at bounding box center [572, 254] width 90 height 11
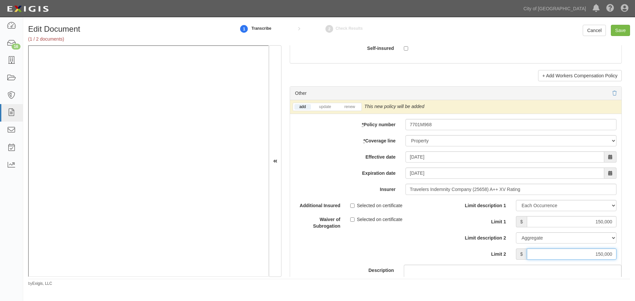
scroll to position [1756, 0]
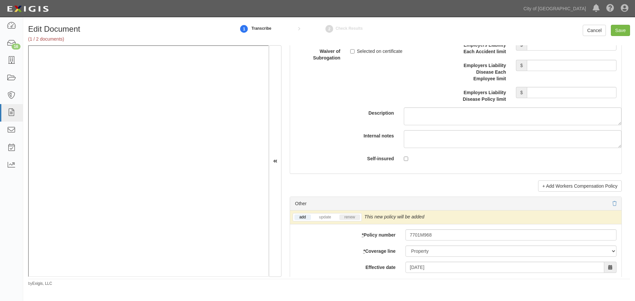
type input "150,000"
click at [352, 219] on link "renew" at bounding box center [350, 218] width 21 height 6
click at [621, 31] on input "Save" at bounding box center [620, 30] width 19 height 11
type input "150000"
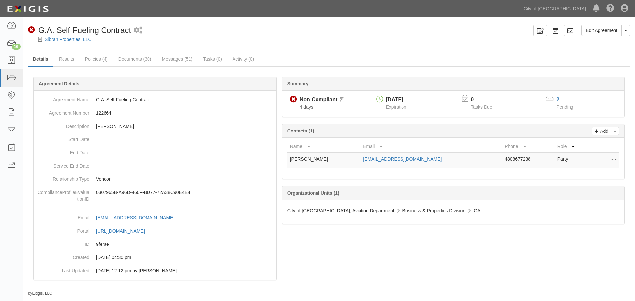
click at [70, 60] on link "Results" at bounding box center [66, 59] width 25 height 13
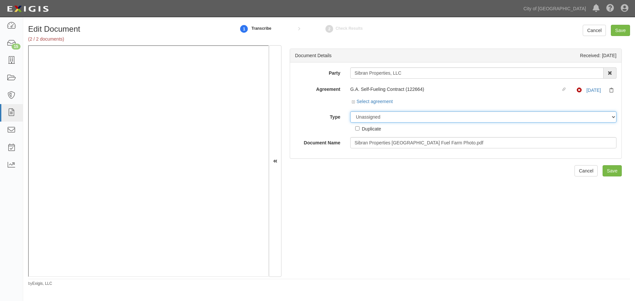
click at [382, 114] on select "Unassigned Binder Cancellation Notice Certificate Contract Endorsement Insuranc…" at bounding box center [483, 117] width 266 height 11
select select "OtherDetail"
click at [350, 112] on select "Unassigned Binder Cancellation Notice Certificate Contract Endorsement Insuranc…" at bounding box center [483, 117] width 266 height 11
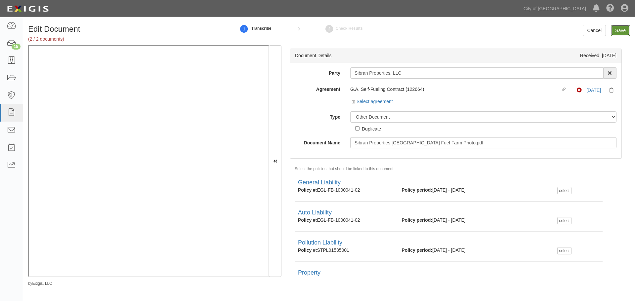
click at [621, 31] on input "Save" at bounding box center [620, 30] width 19 height 11
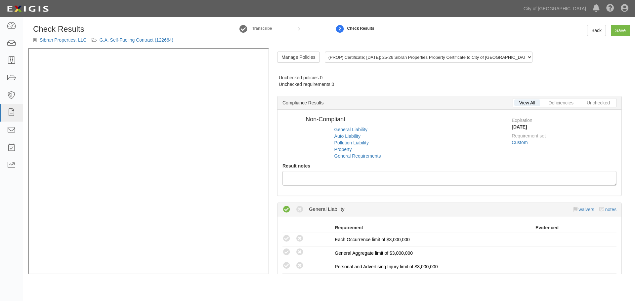
radio input "false"
radio input "true"
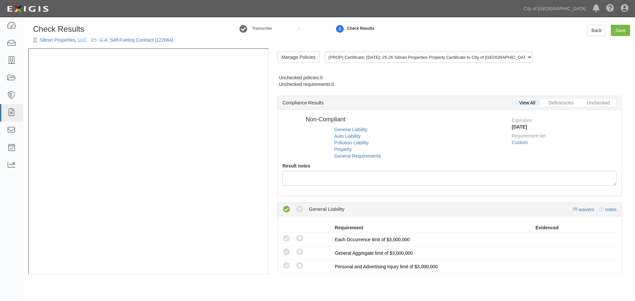
radio input "true"
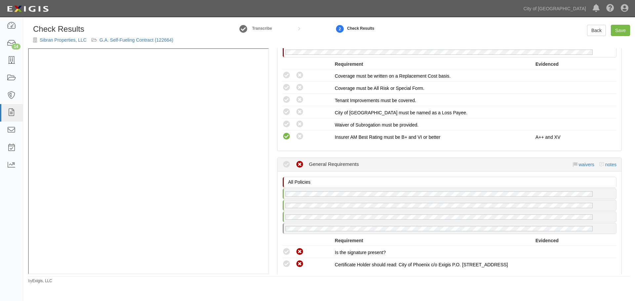
scroll to position [597, 0]
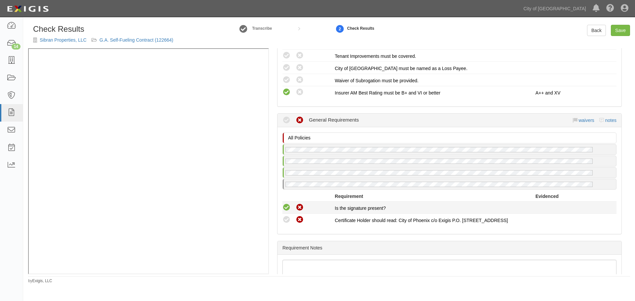
drag, startPoint x: 287, startPoint y: 217, endPoint x: 287, endPoint y: 212, distance: 5.3
click at [287, 217] on icon at bounding box center [287, 220] width 8 height 8
radio input "true"
drag, startPoint x: 285, startPoint y: 205, endPoint x: 268, endPoint y: 215, distance: 20.3
click at [286, 205] on icon at bounding box center [287, 208] width 8 height 8
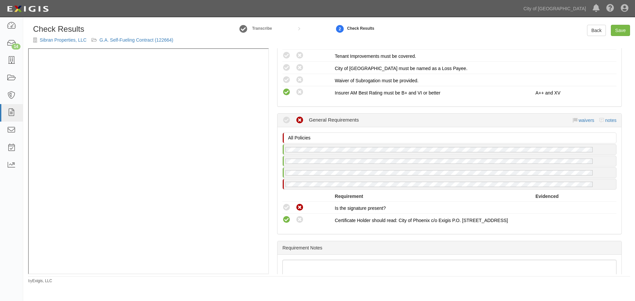
radio input "true"
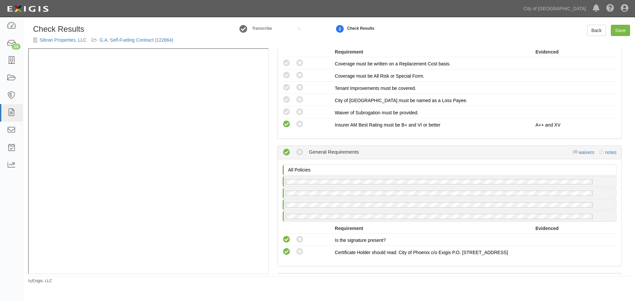
scroll to position [542, 0]
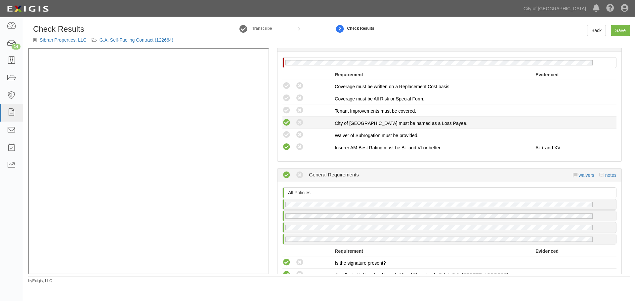
click at [287, 122] on icon at bounding box center [287, 123] width 8 height 8
radio input "true"
click at [287, 113] on icon at bounding box center [287, 111] width 8 height 8
radio input "true"
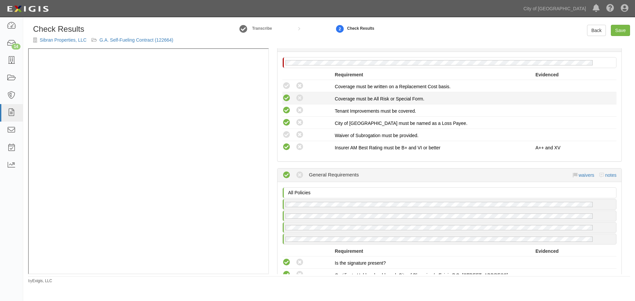
click at [288, 101] on icon at bounding box center [287, 98] width 8 height 8
radio input "true"
click at [289, 87] on icon at bounding box center [287, 86] width 8 height 8
radio input "true"
click at [303, 111] on icon at bounding box center [300, 111] width 8 height 8
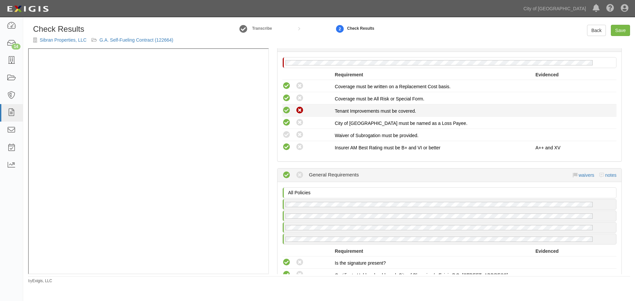
radio input "false"
radio input "true"
click at [300, 135] on icon at bounding box center [300, 135] width 8 height 8
radio input "true"
click at [288, 136] on icon at bounding box center [287, 135] width 8 height 8
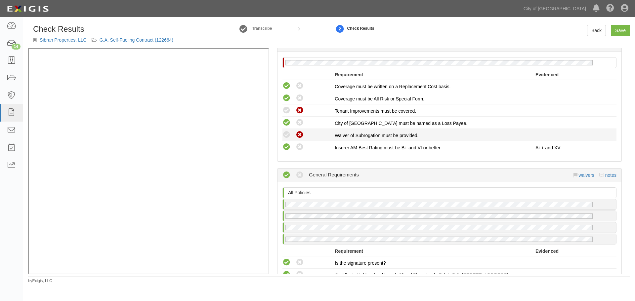
radio input "true"
click at [287, 109] on icon at bounding box center [287, 111] width 8 height 8
radio input "true"
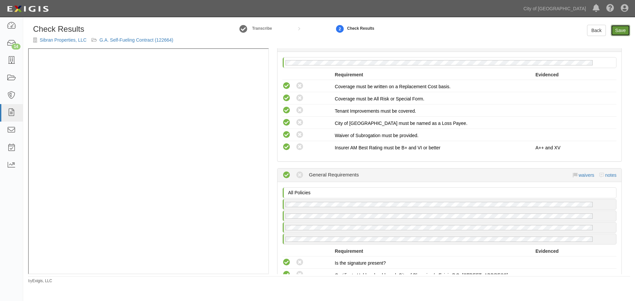
click at [621, 30] on link "Save" at bounding box center [620, 30] width 19 height 11
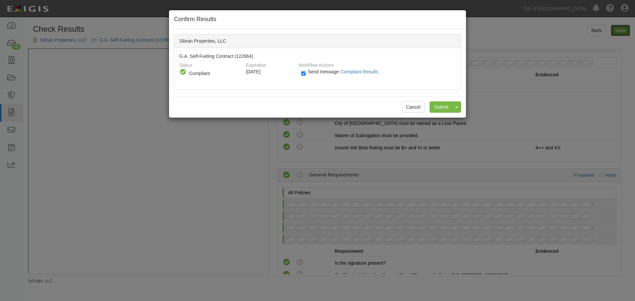
radio input "true"
click at [437, 108] on input "Submit" at bounding box center [441, 107] width 23 height 11
